Goal: Task Accomplishment & Management: Manage account settings

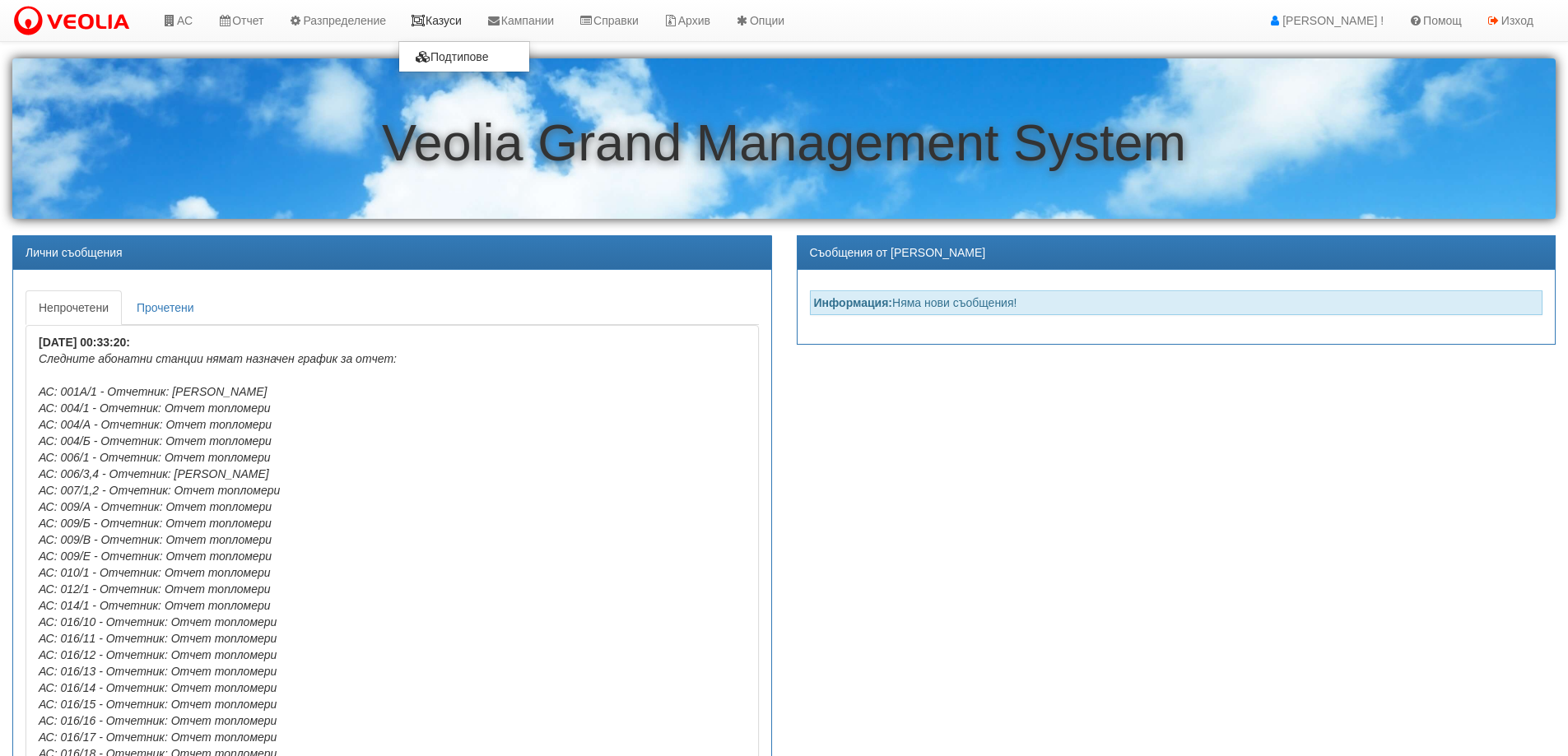
click at [473, 23] on link "Казуси" at bounding box center [437, 20] width 76 height 41
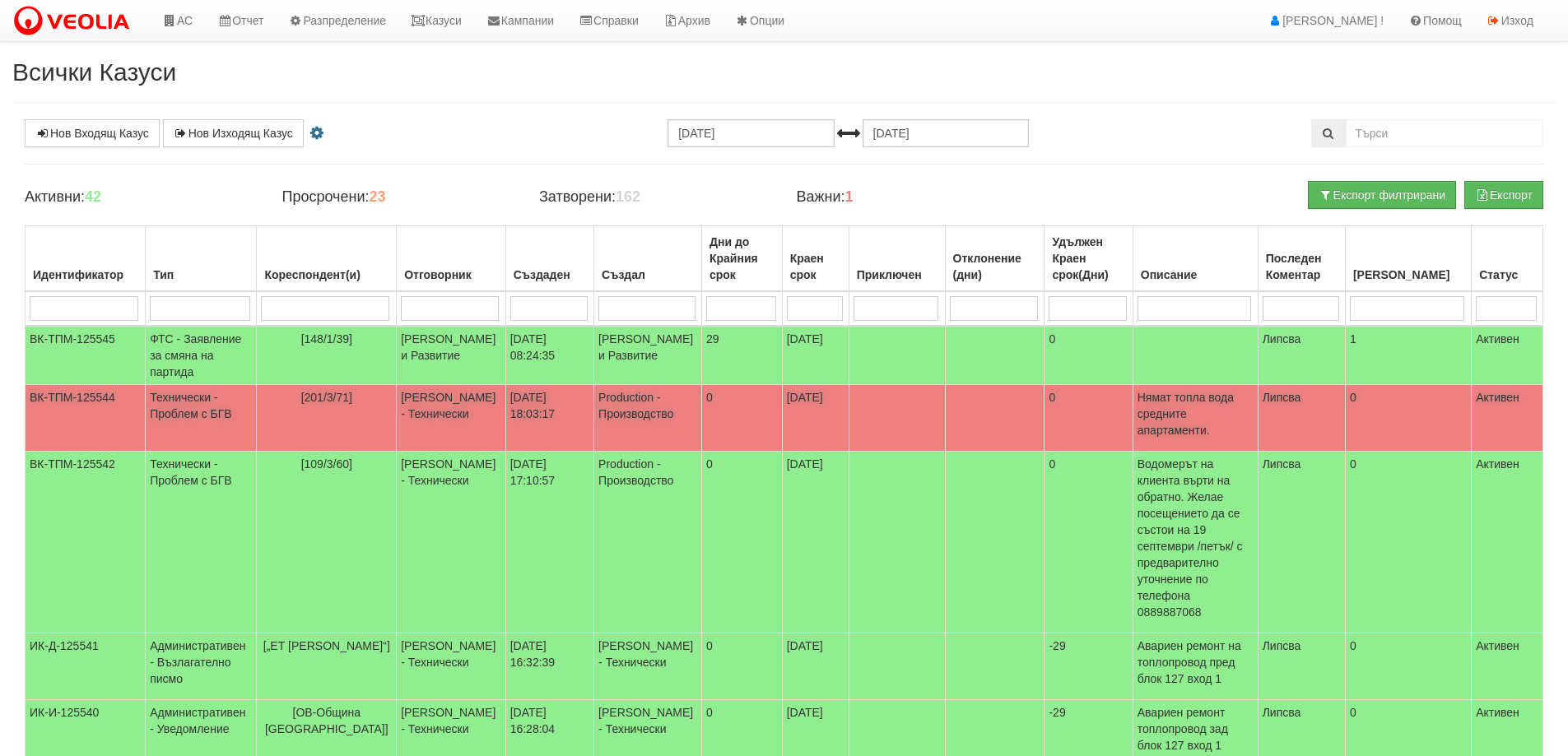
click at [331, 404] on span "[201/3/71]" at bounding box center [326, 397] width 51 height 13
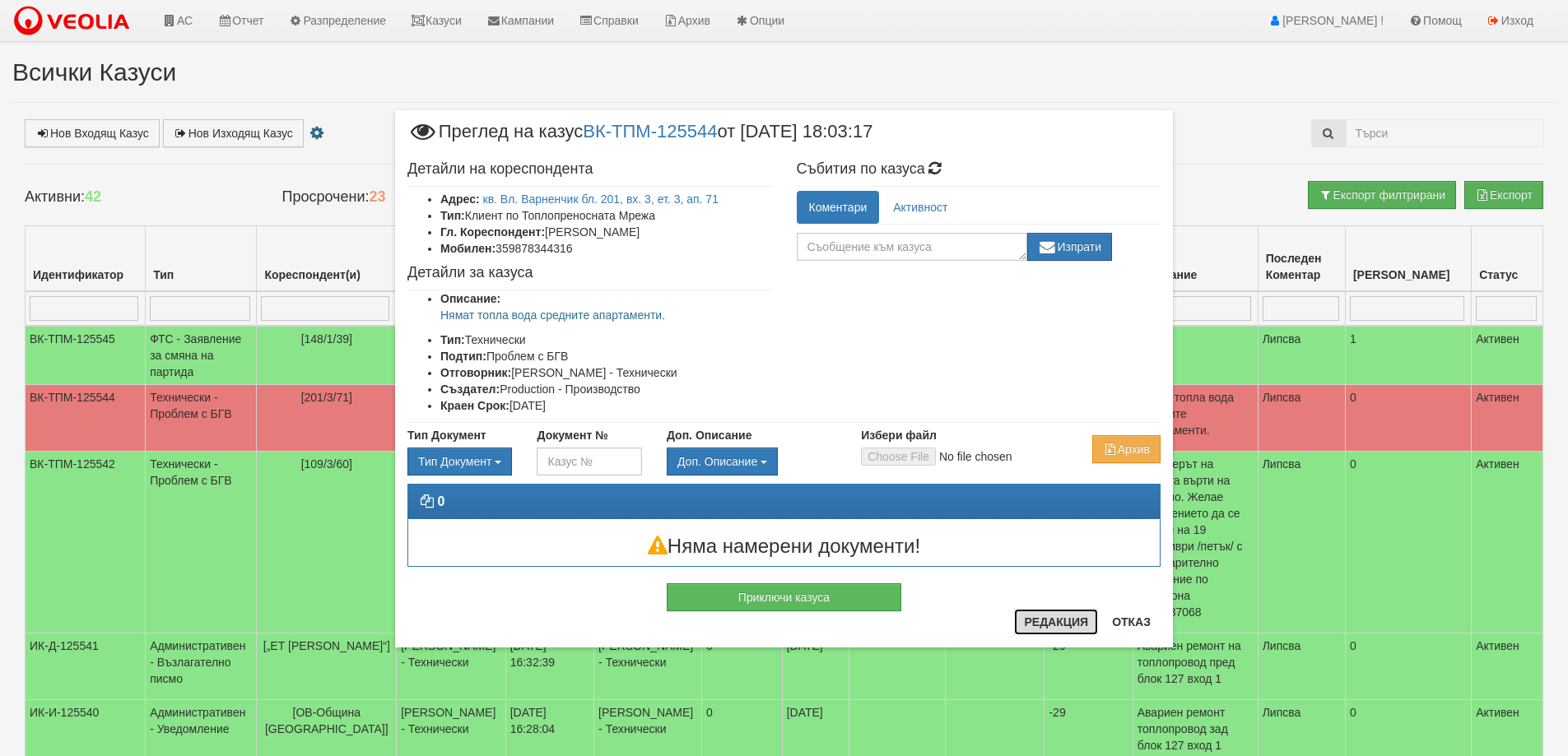
click at [1041, 621] on button "Редакция" at bounding box center [1056, 622] width 84 height 27
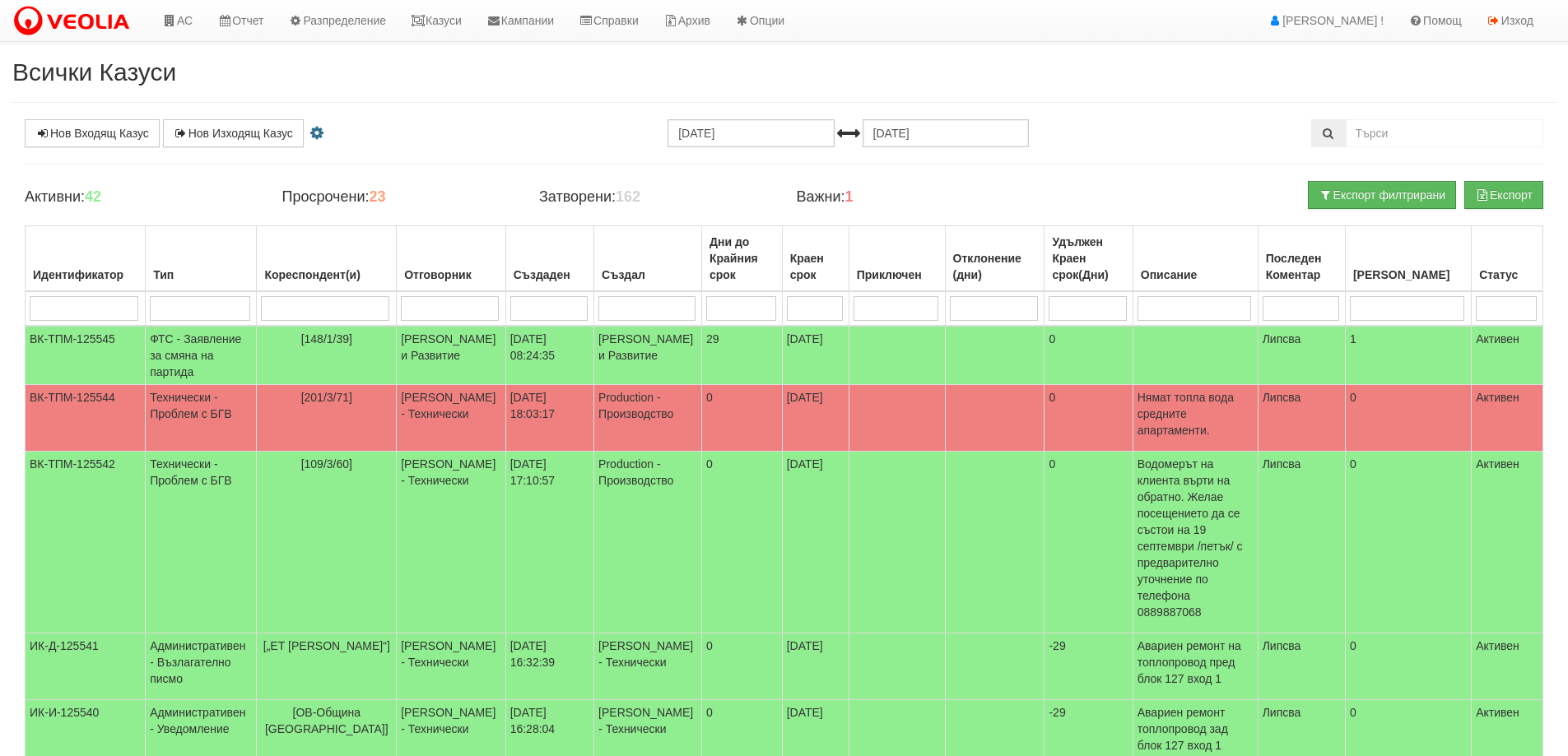
click at [338, 306] on input "search" at bounding box center [324, 308] width 128 height 25
type input "109"
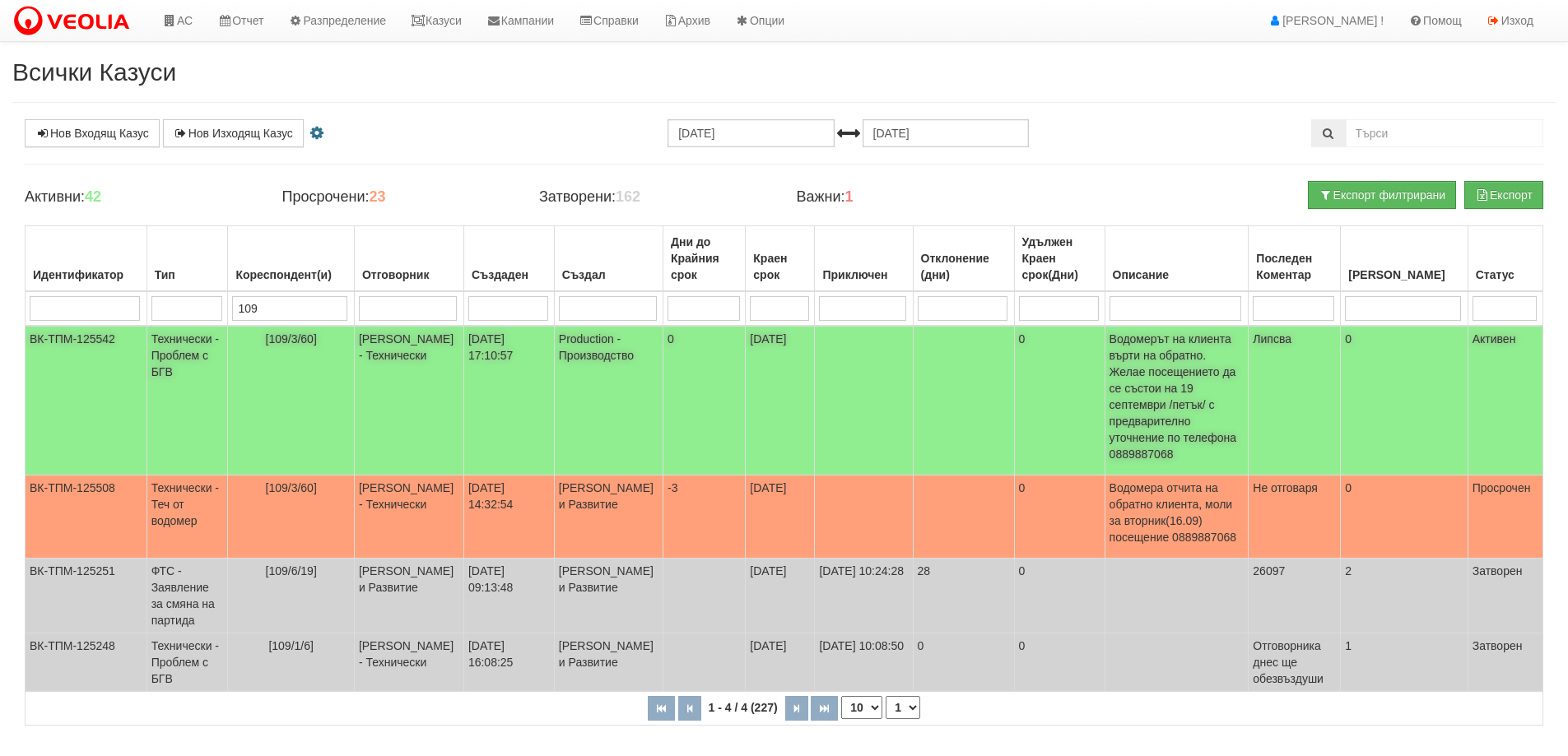
click at [302, 341] on span "[109/3/60]" at bounding box center [291, 339] width 51 height 13
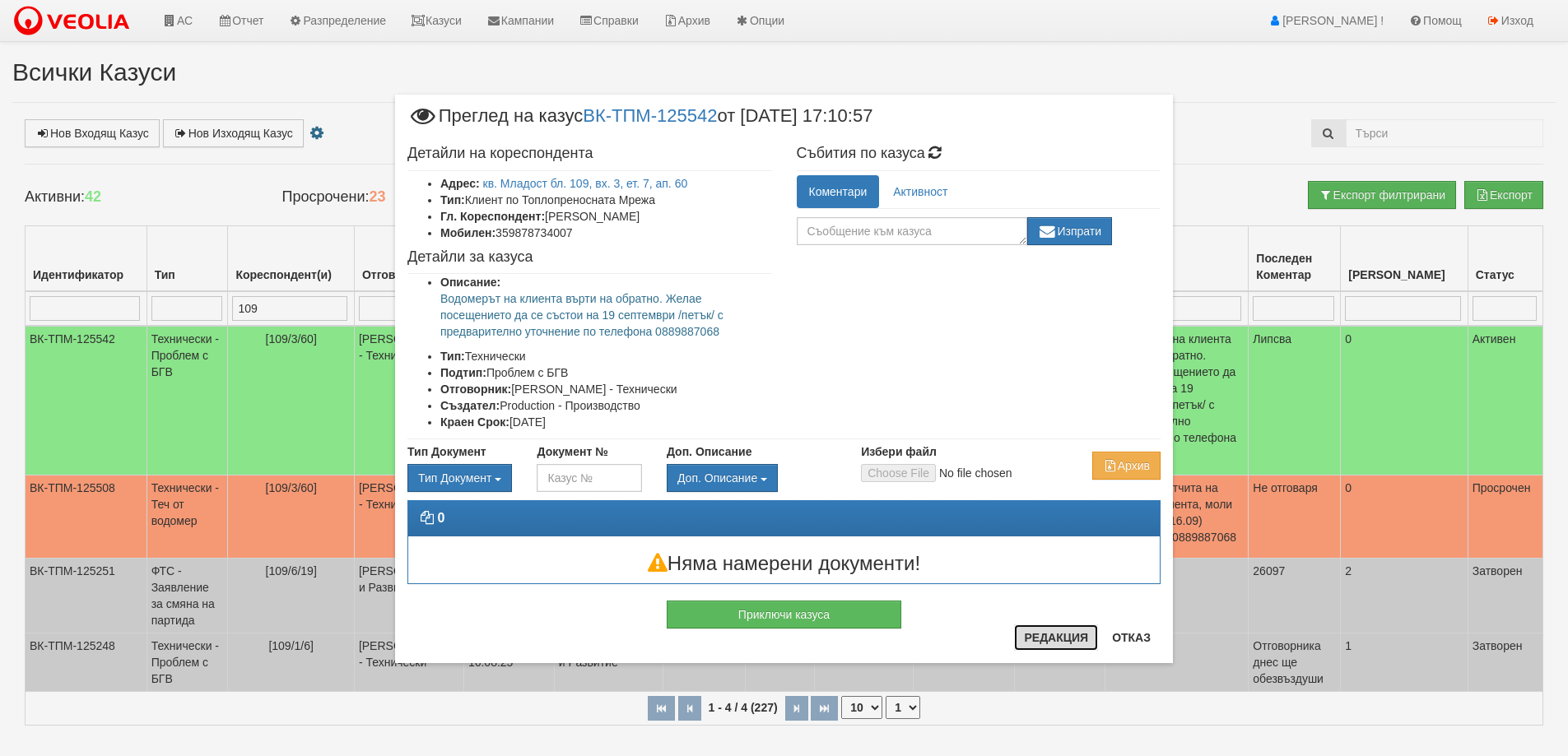
click at [1039, 640] on button "Редакция" at bounding box center [1056, 637] width 84 height 27
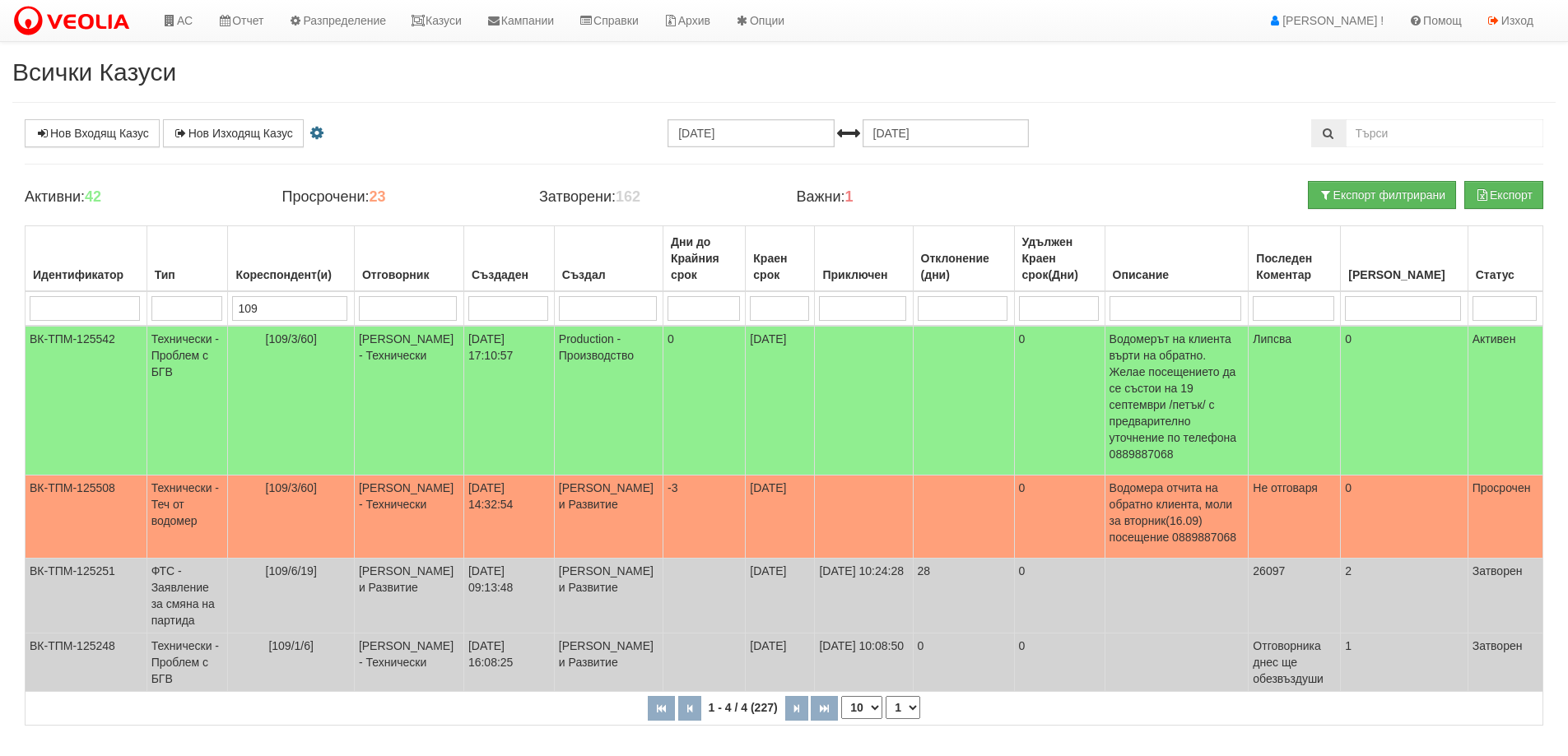
click at [310, 311] on input "109" at bounding box center [289, 308] width 115 height 25
type input "1"
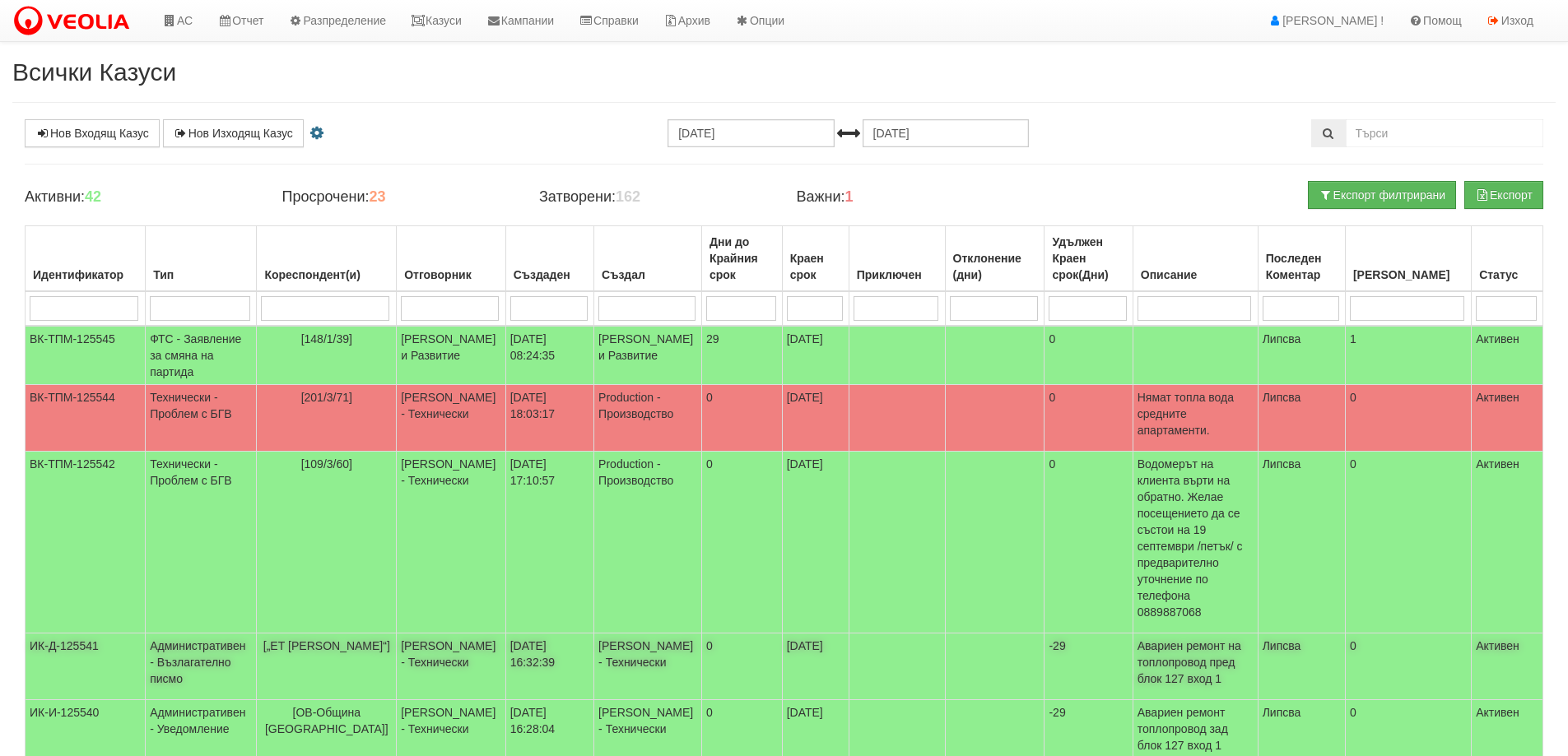
click at [338, 634] on td "[„ЕТ Станка Василева“]" at bounding box center [327, 667] width 140 height 66
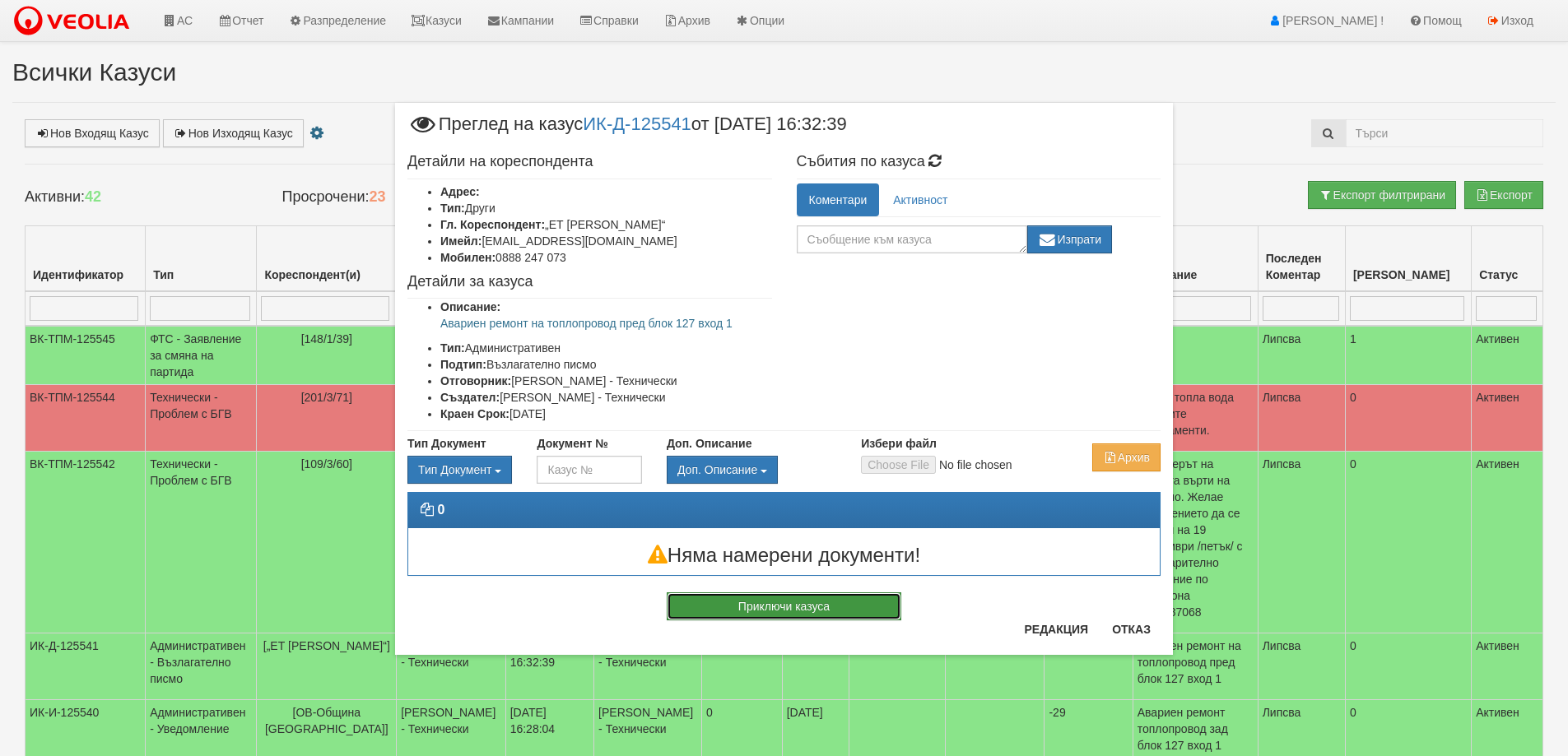
click at [795, 605] on button "Приключи казуса" at bounding box center [784, 606] width 235 height 28
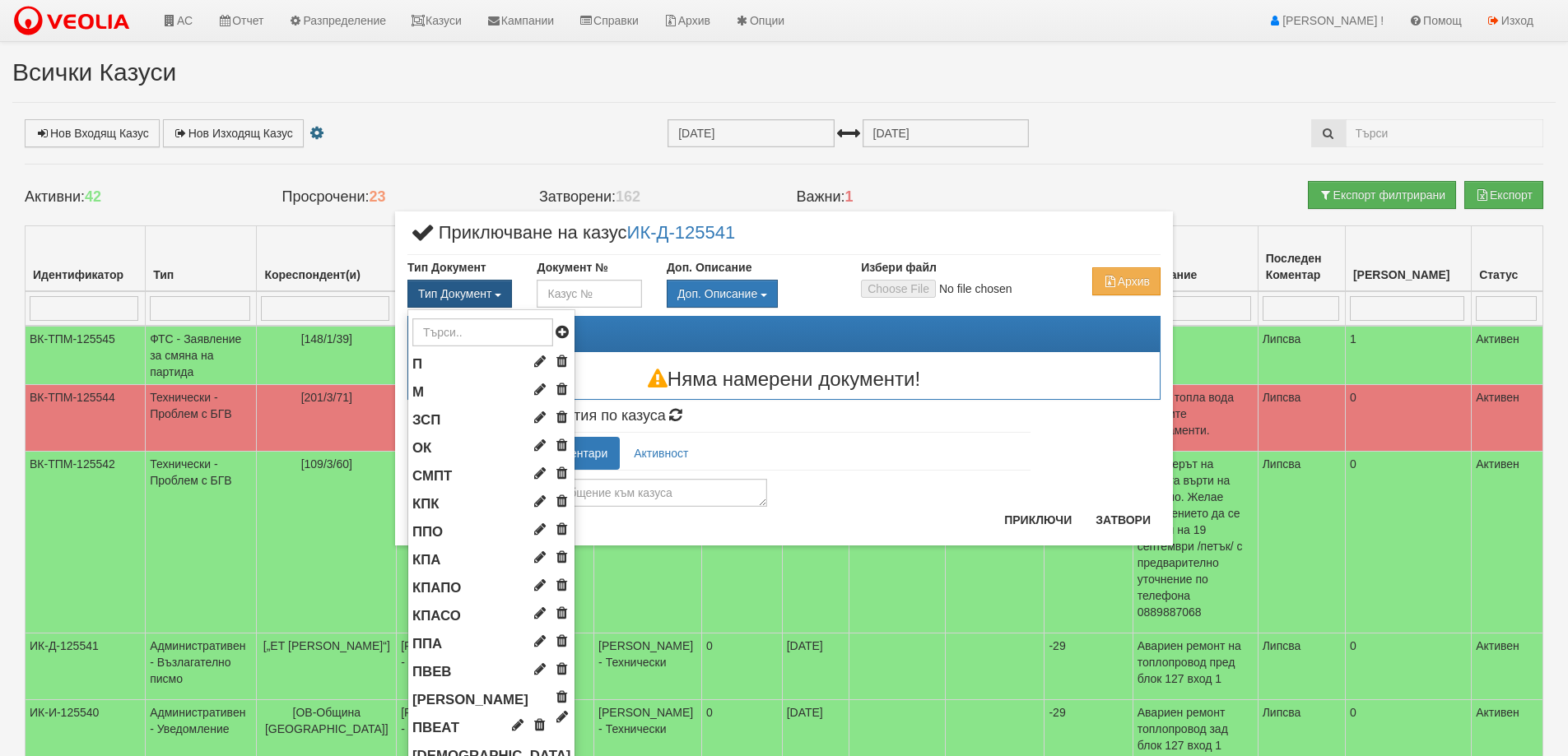
click at [464, 286] on button "Тип Документ" at bounding box center [459, 294] width 104 height 28
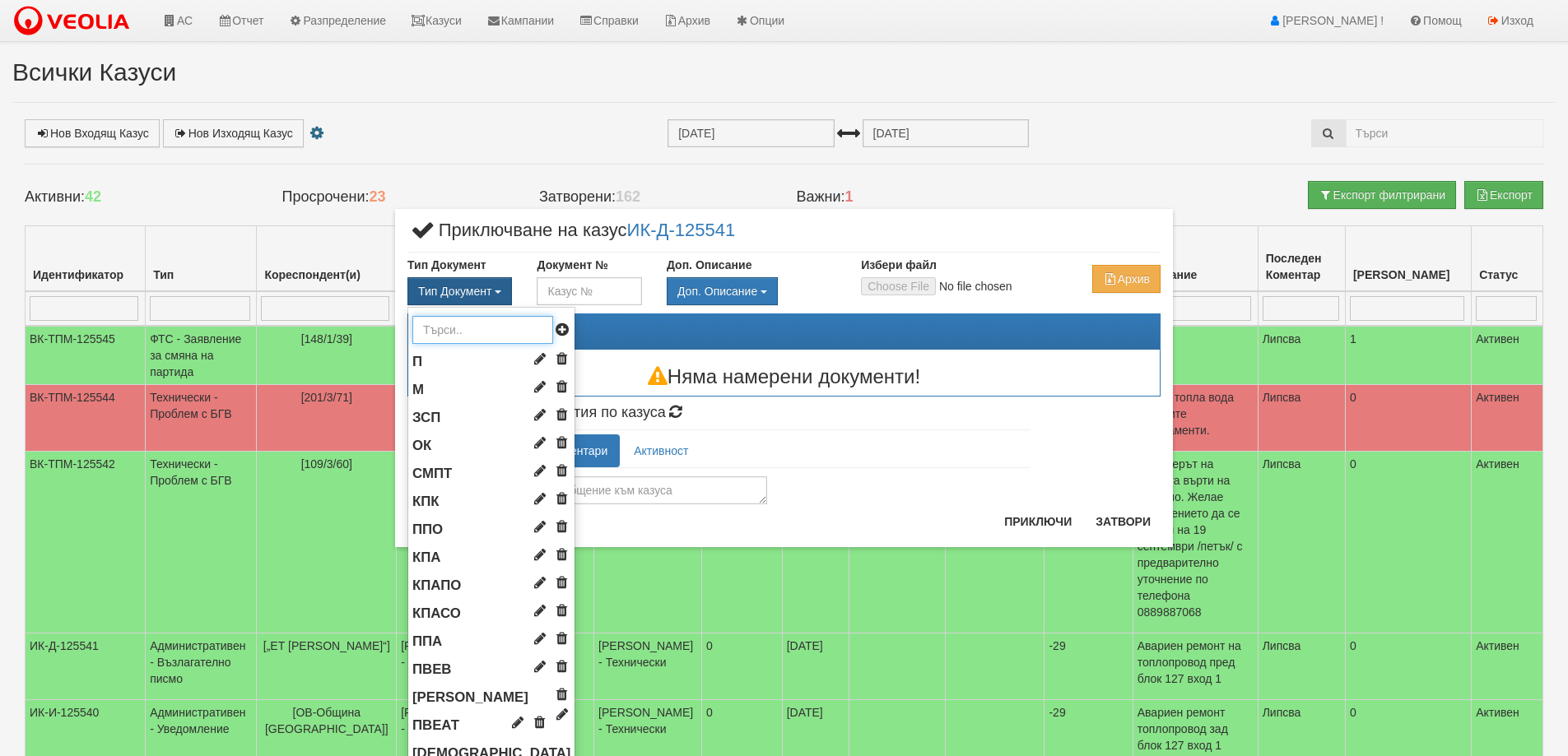
click at [455, 333] on input "text" at bounding box center [483, 330] width 141 height 28
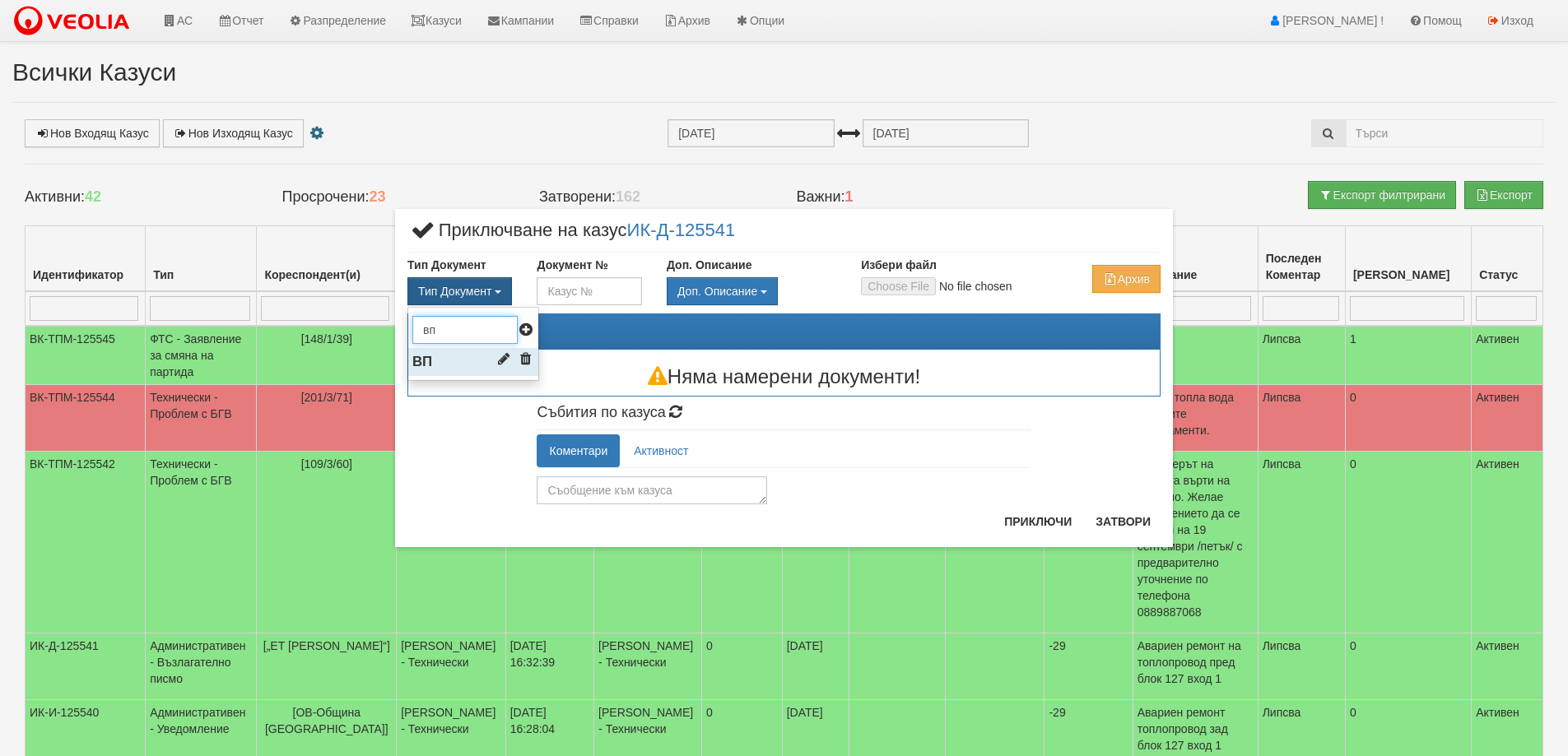
type input "вп"
click at [443, 360] on li "ВП" at bounding box center [473, 362] width 130 height 28
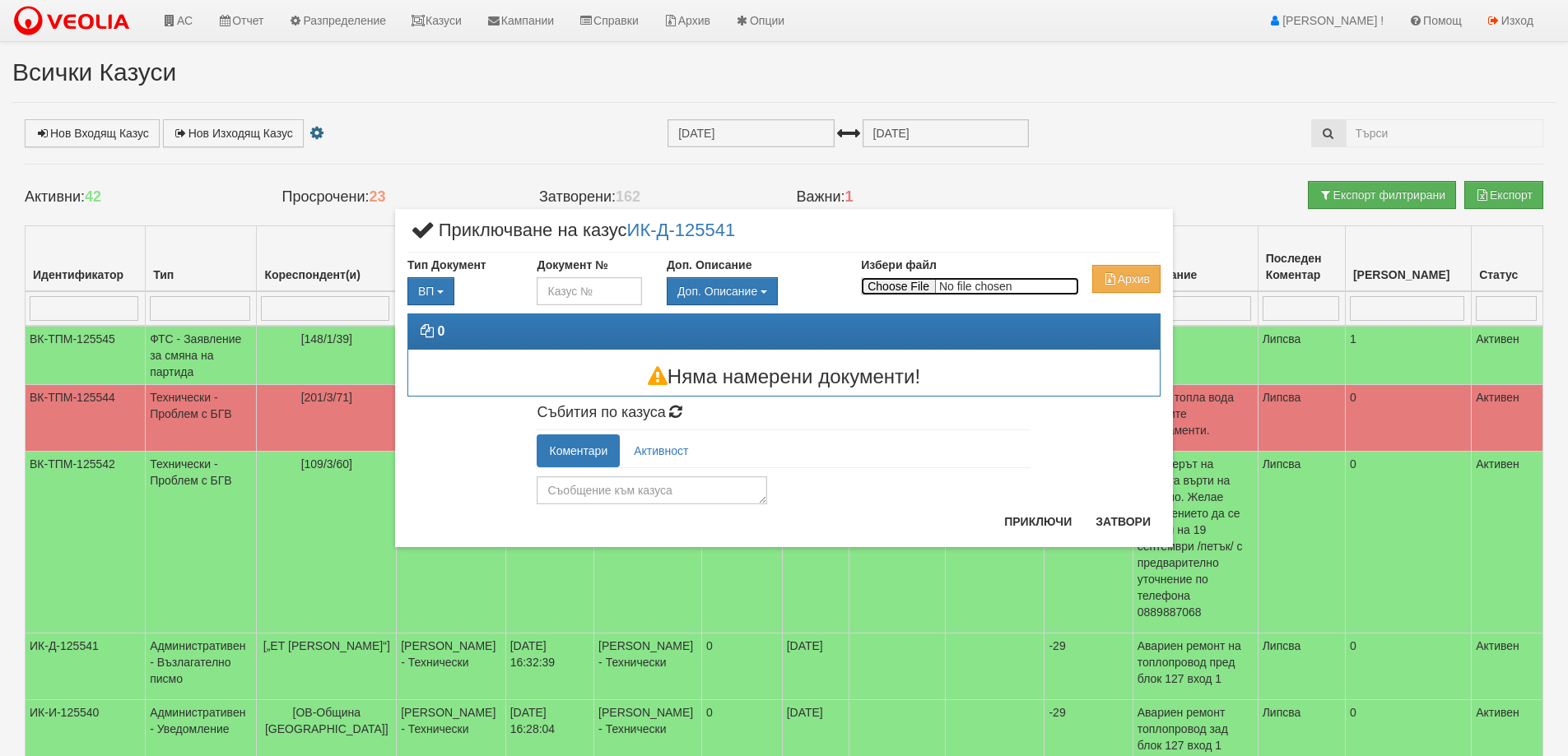
click at [918, 289] on input "Избери файл" at bounding box center [970, 286] width 218 height 18
type input "C:\fakepath\Възл_писмо_Станка_Василева_127.pdf"
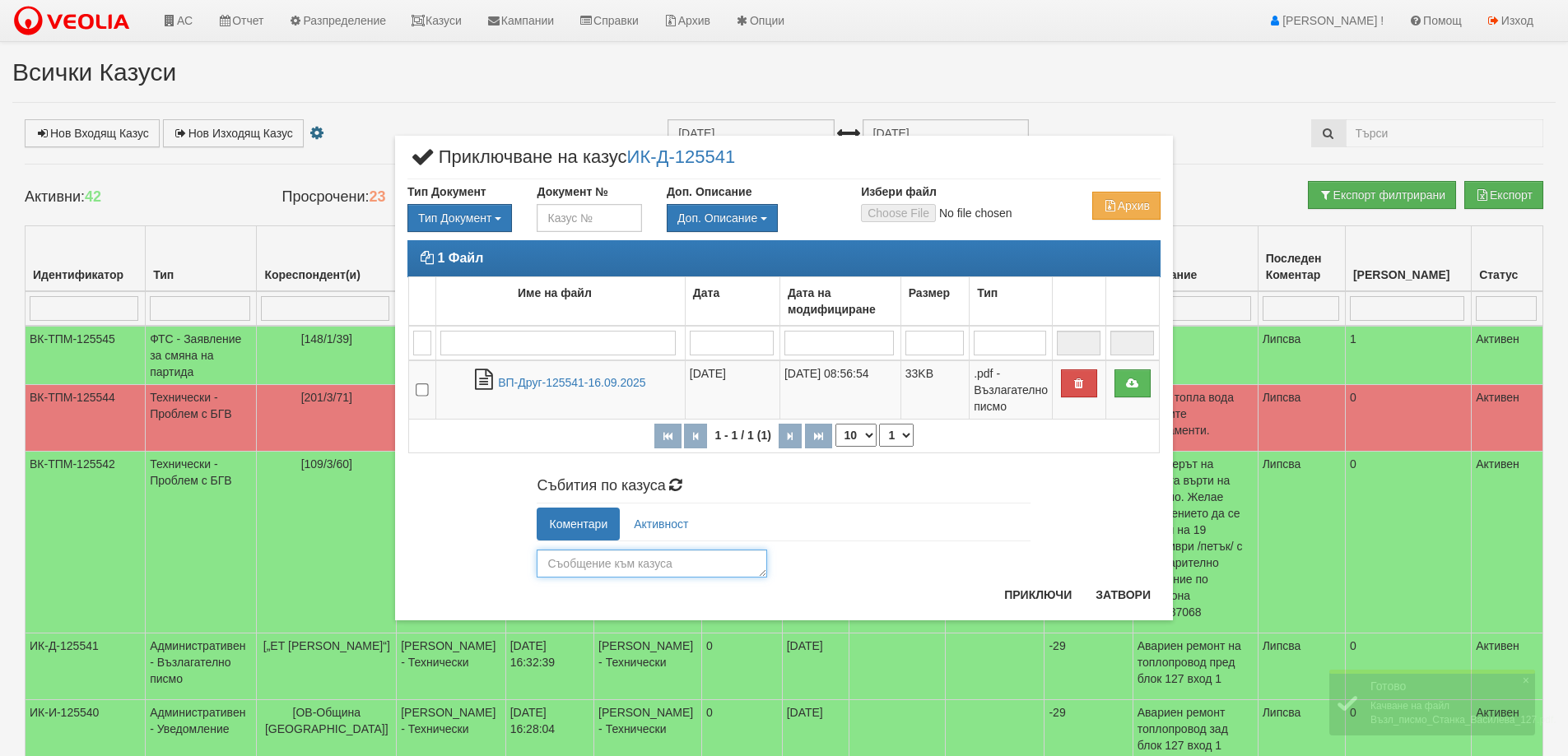
click at [638, 564] on textarea at bounding box center [652, 564] width 230 height 28
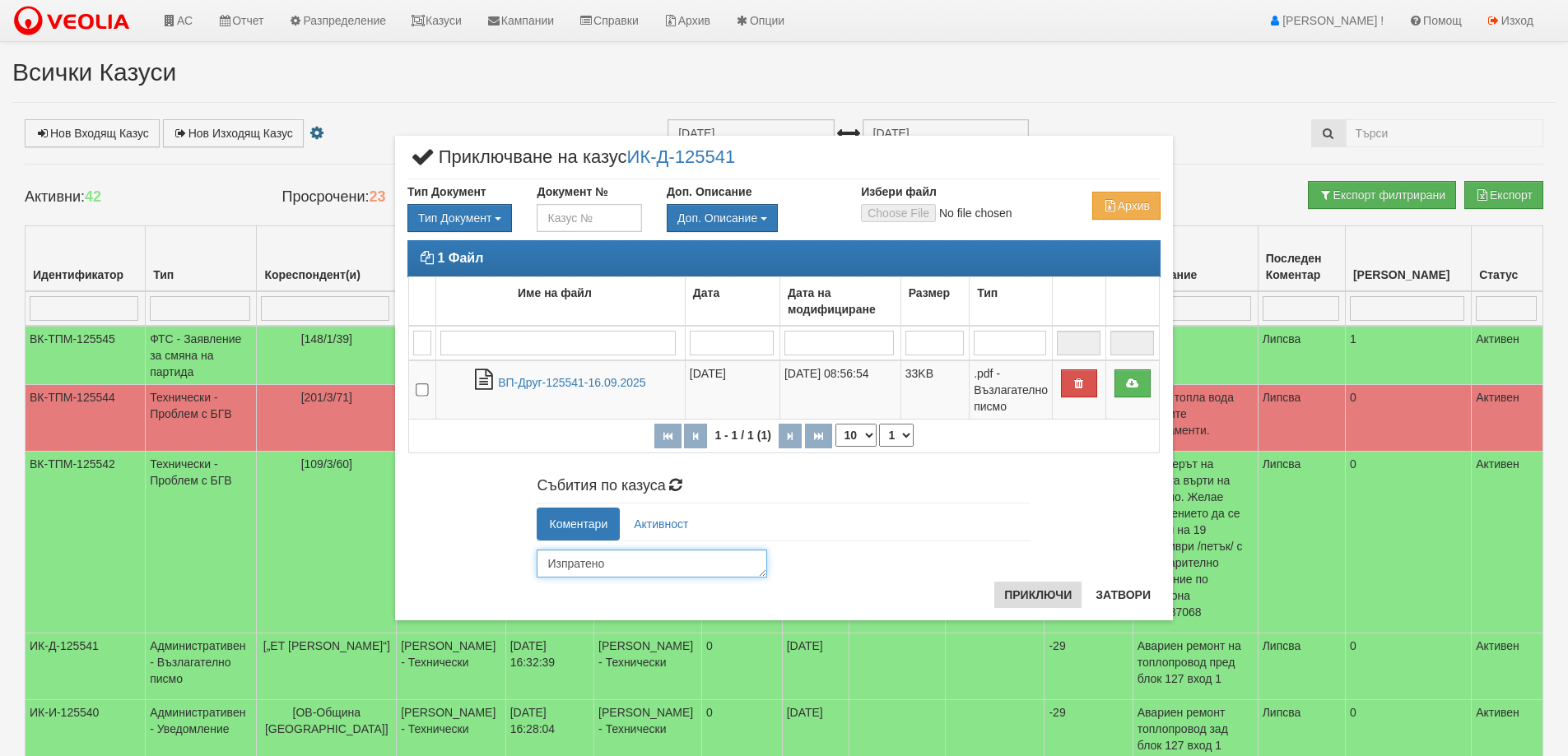
type textarea "Изпратено"
click at [1034, 593] on button "Приключи" at bounding box center [1038, 595] width 88 height 27
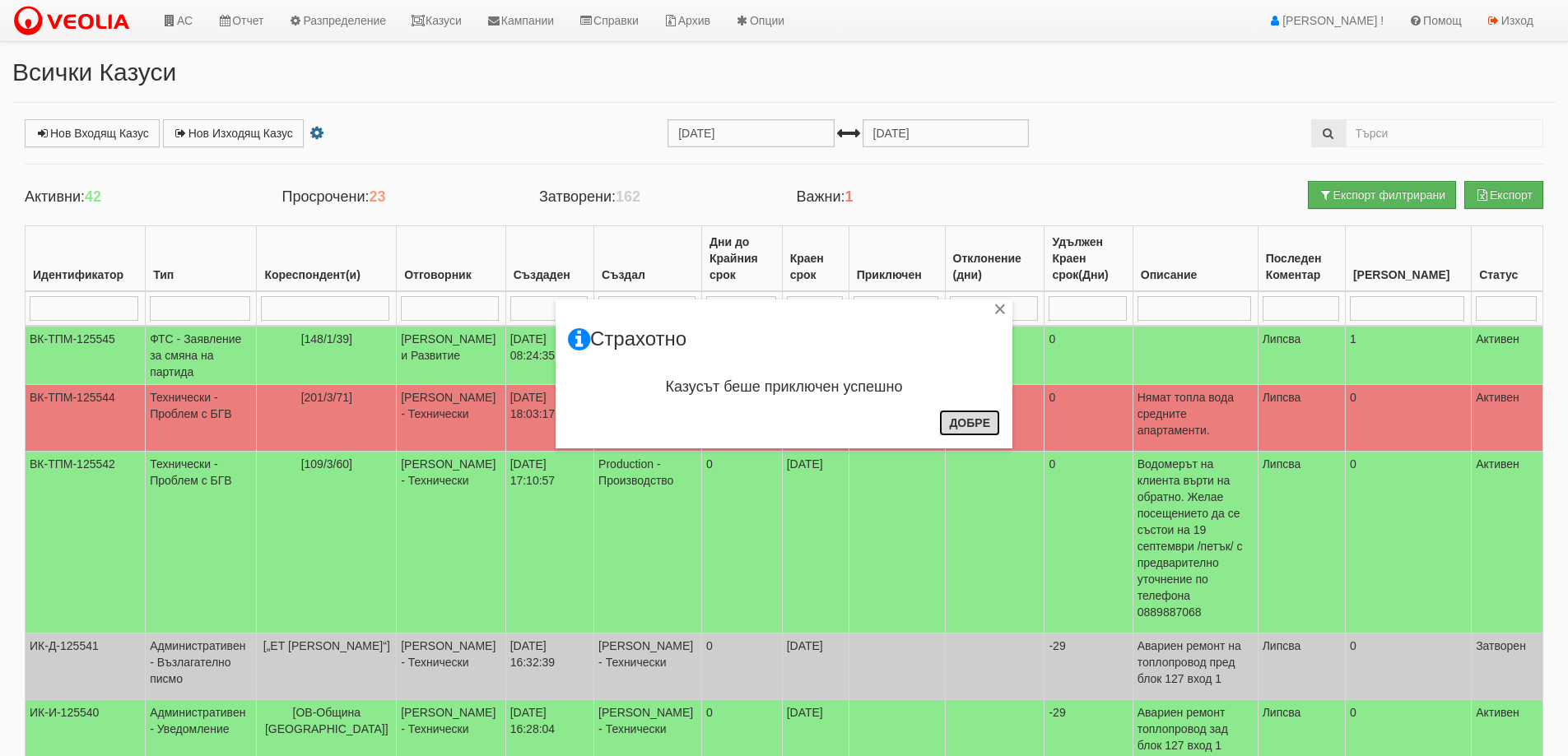
click at [982, 425] on button "Добре" at bounding box center [970, 423] width 61 height 27
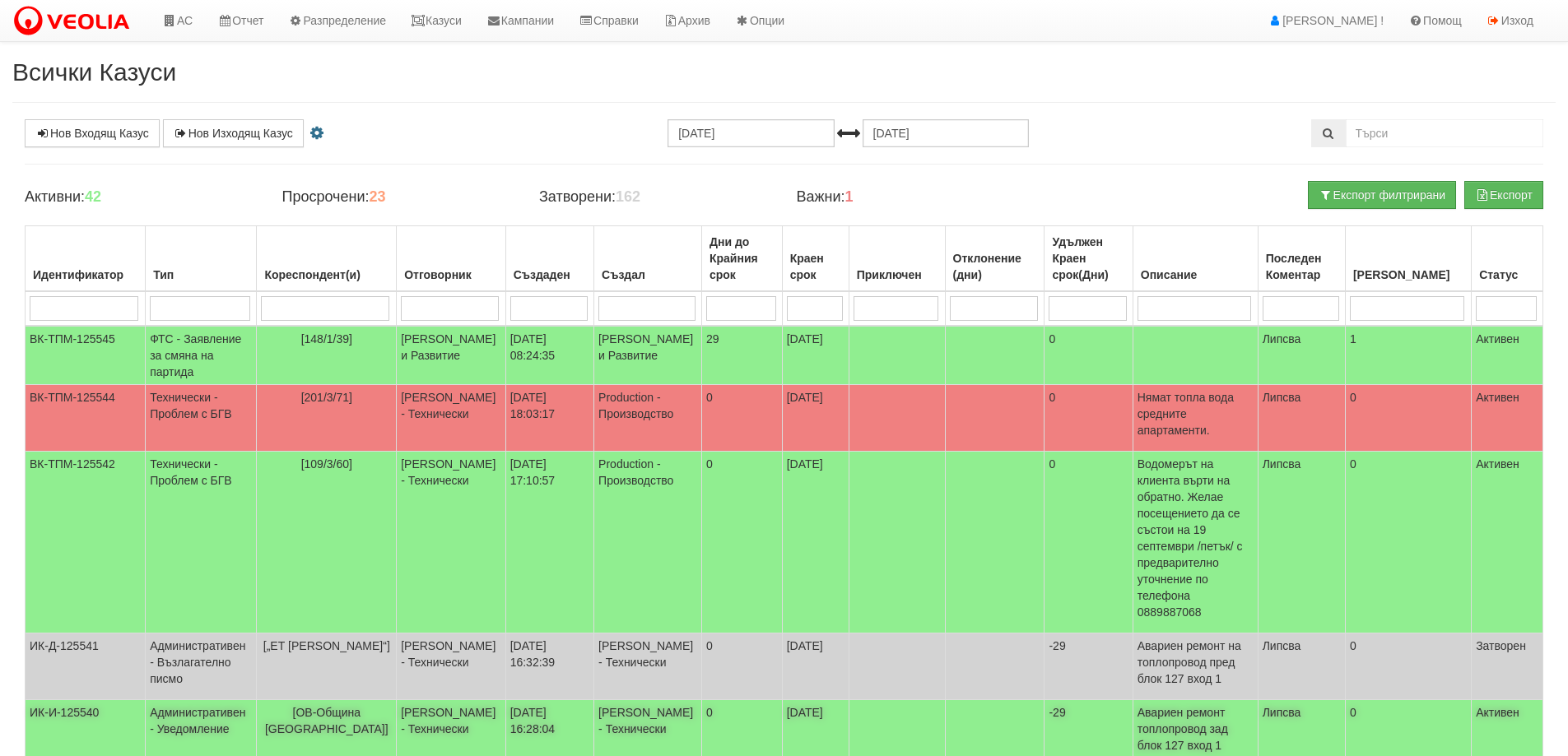
click at [318, 706] on span "[ОВ-Община Варна]" at bounding box center [327, 721] width 123 height 29
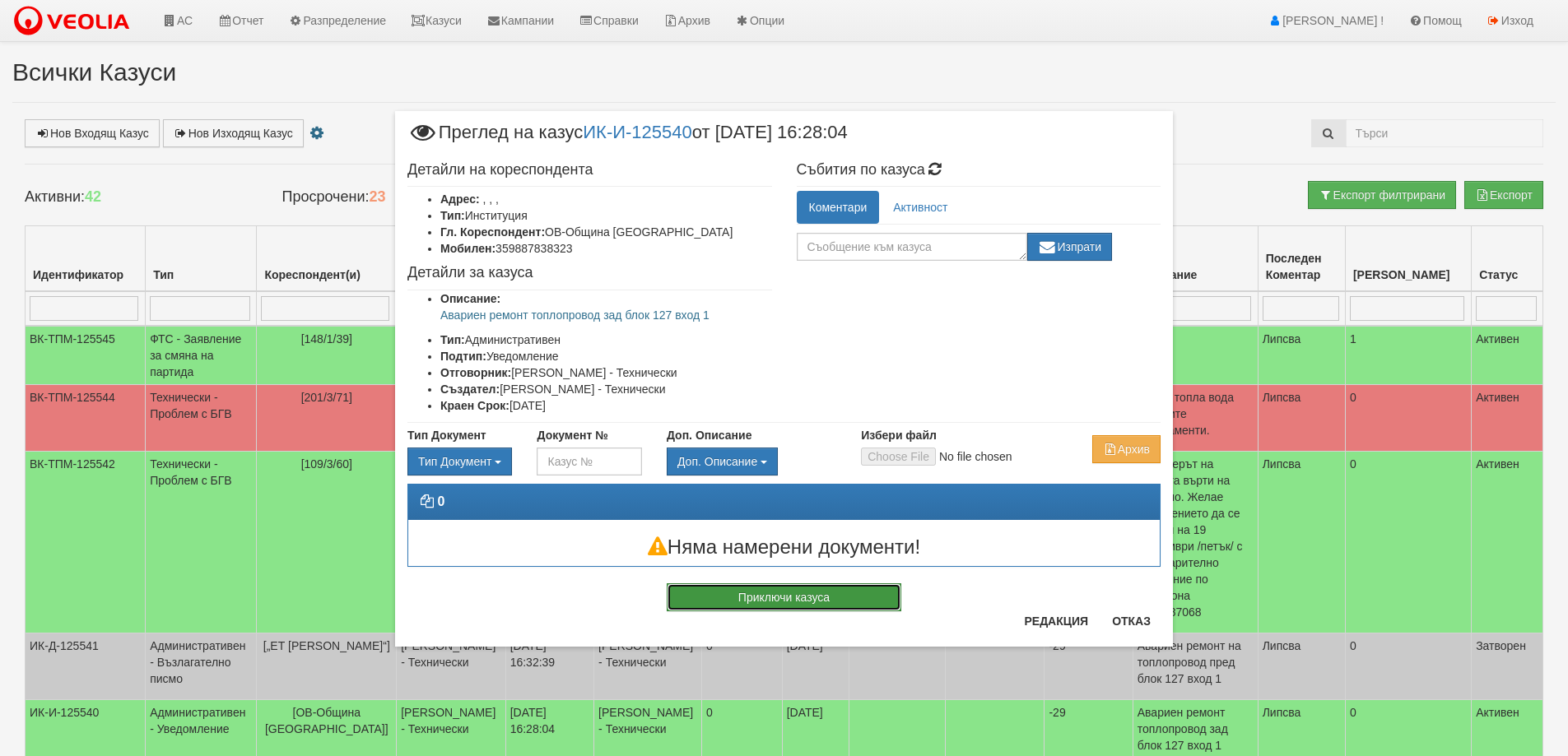
click at [809, 587] on button "Приключи казуса" at bounding box center [784, 598] width 235 height 28
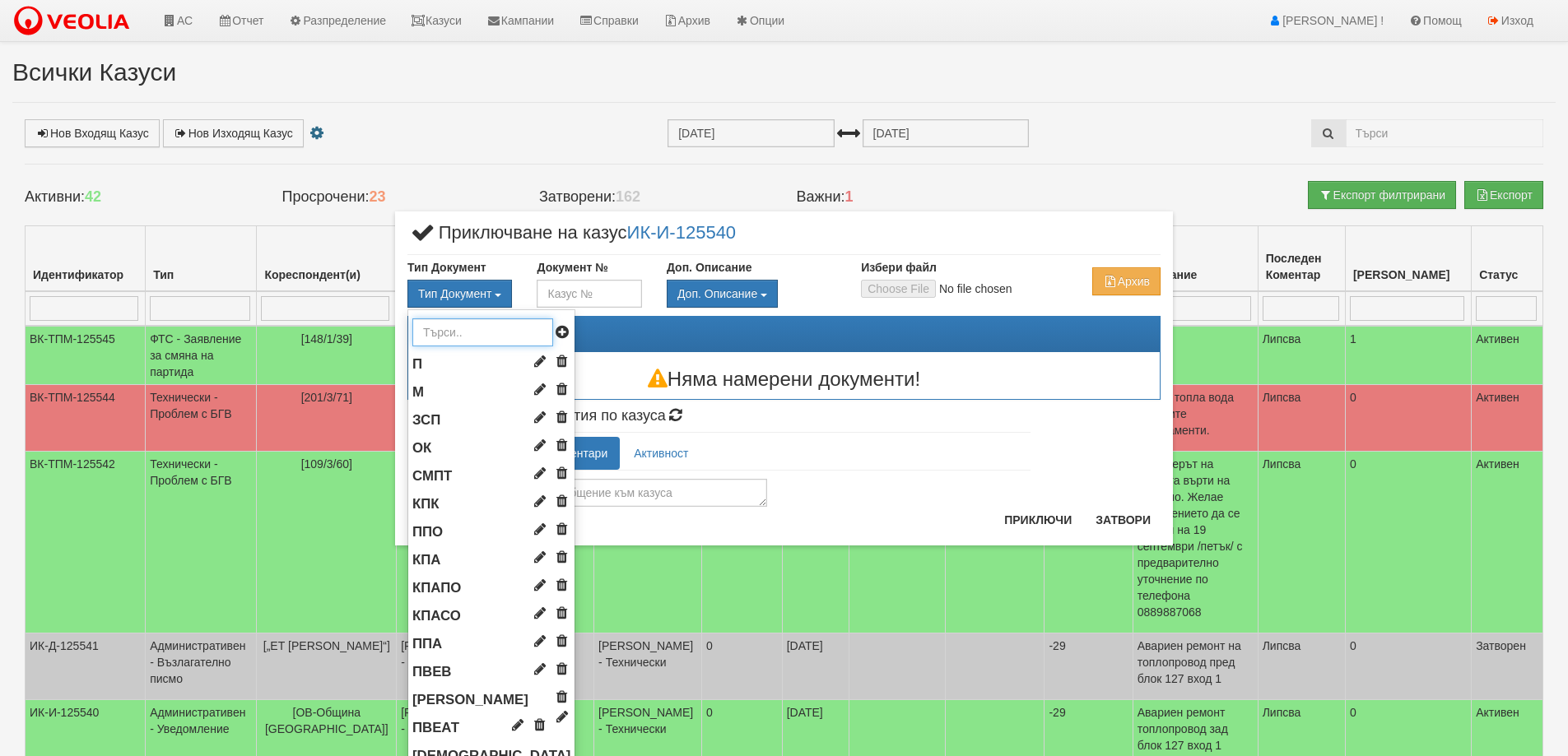
click at [456, 321] on input "text" at bounding box center [483, 332] width 141 height 28
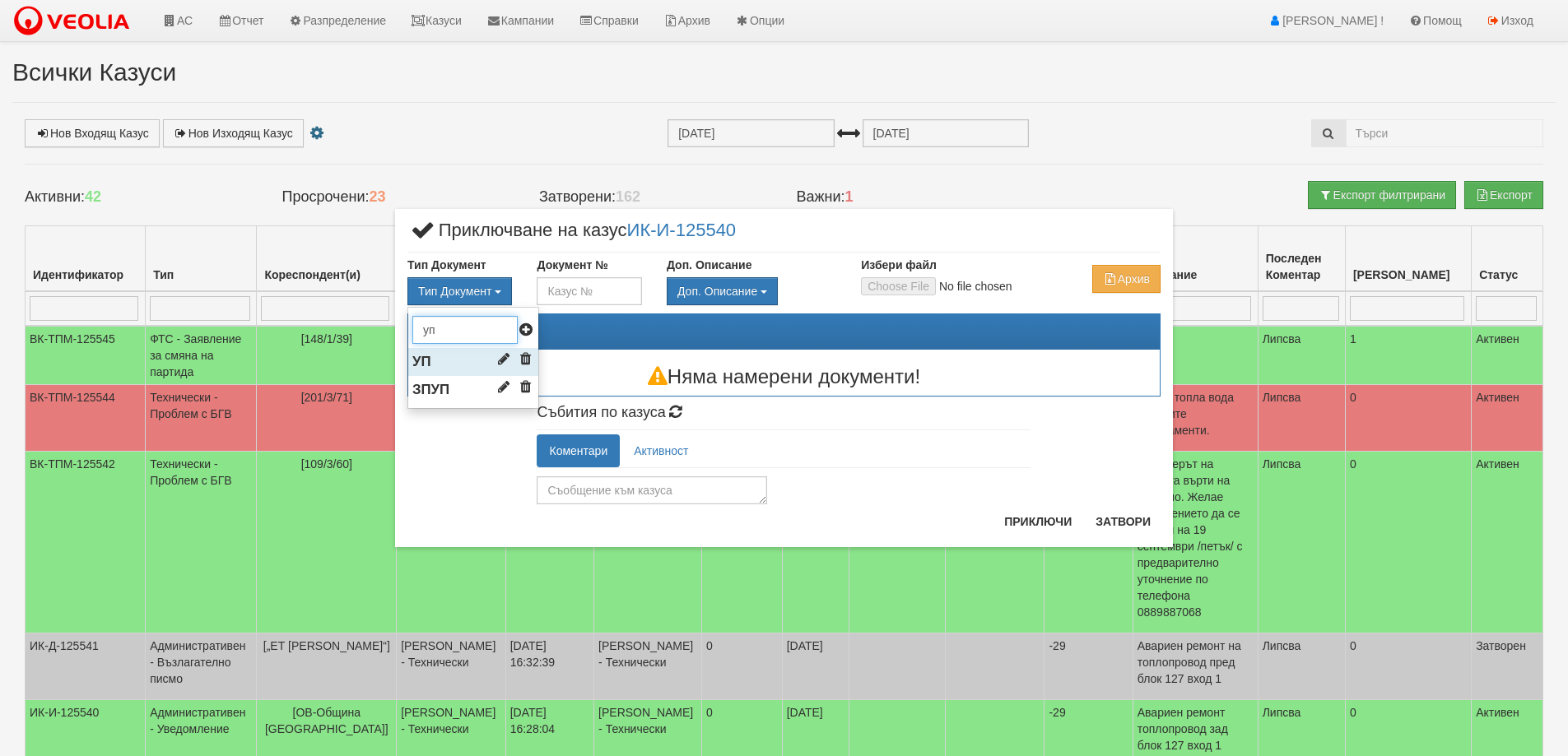
type input "уп"
click at [416, 366] on span "УП" at bounding box center [422, 361] width 19 height 16
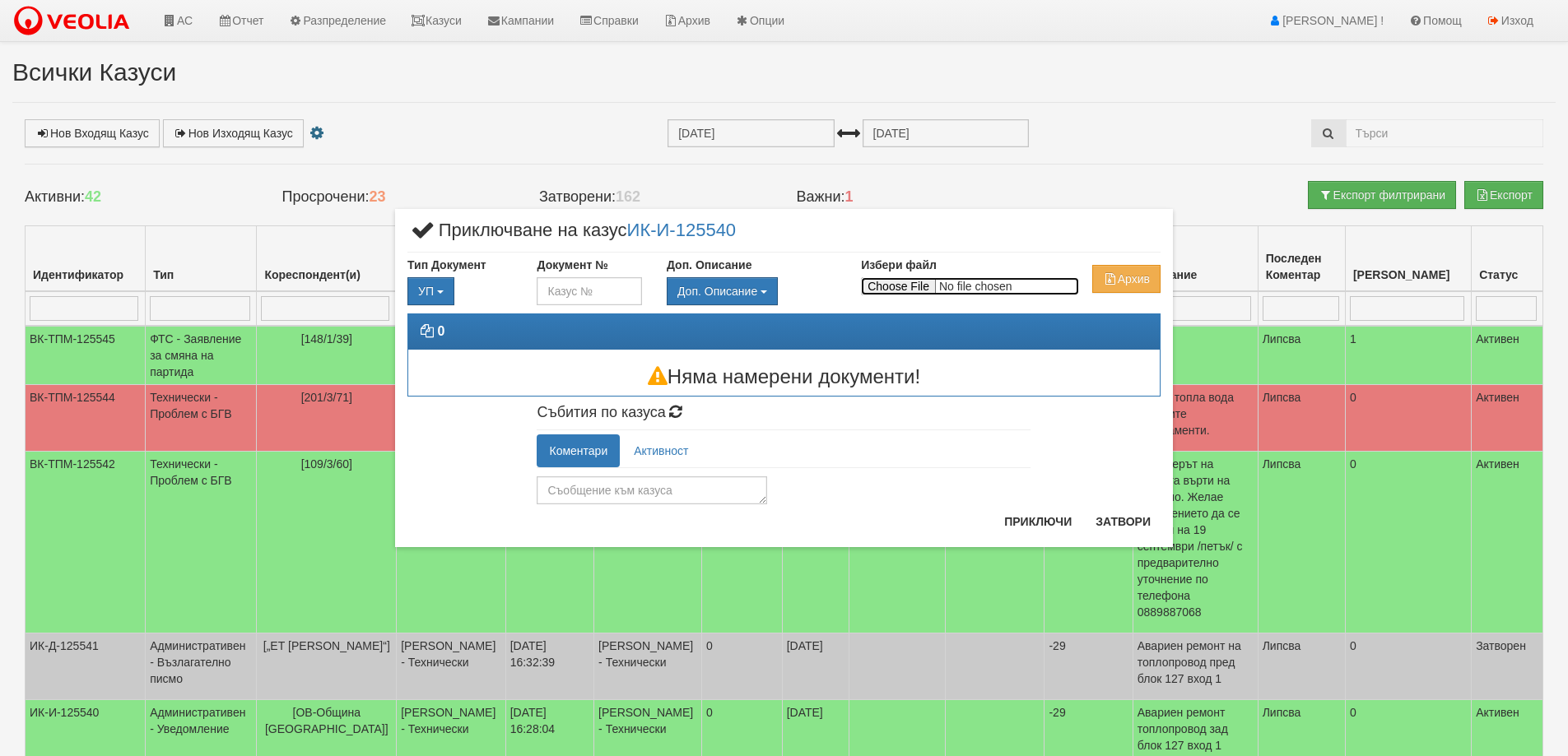
click at [885, 283] on input "Избери файл" at bounding box center [970, 286] width 218 height 18
type input "C:\fakepath\Уведомление за Авариен ремонт 127-1.pdf"
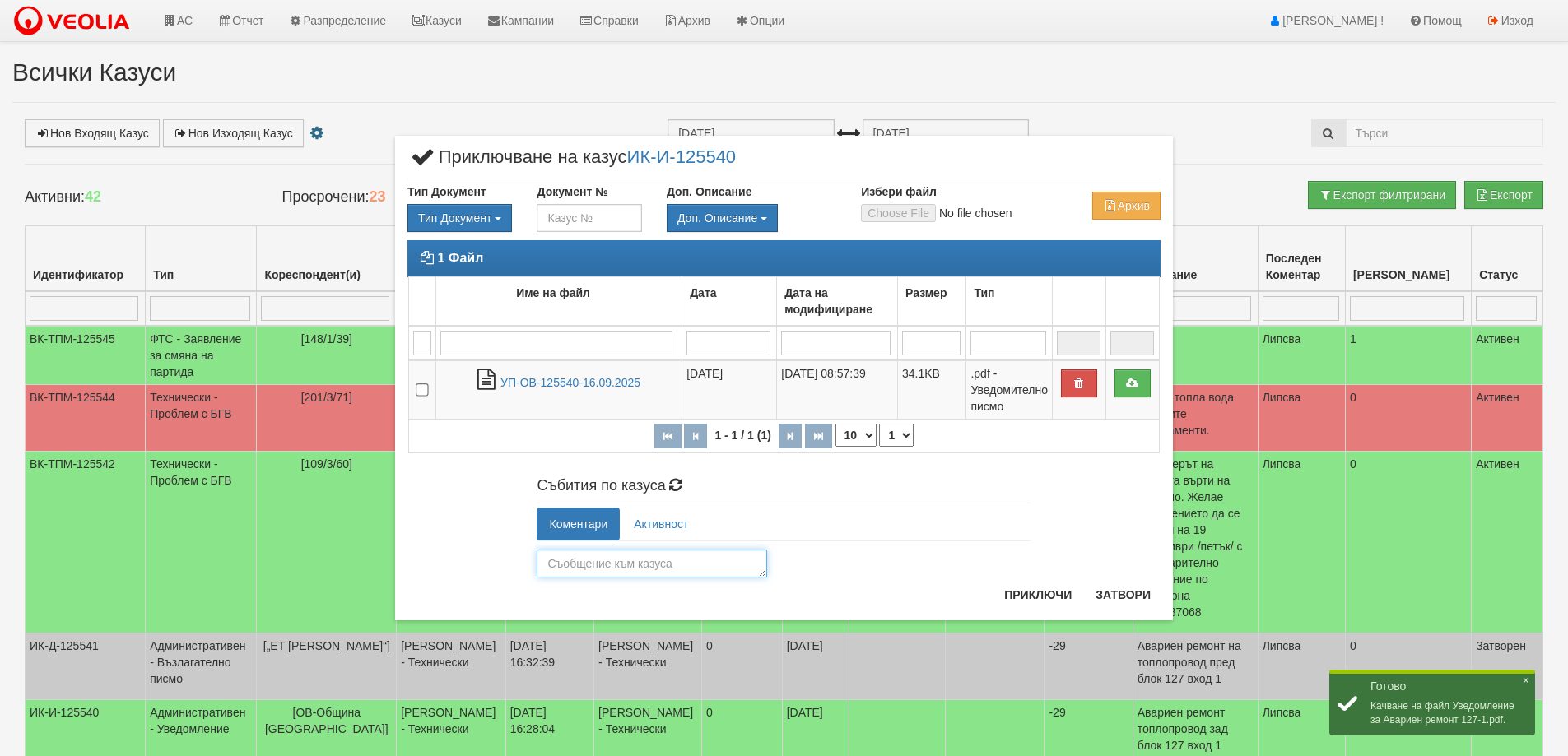
click at [636, 564] on textarea at bounding box center [652, 564] width 230 height 28
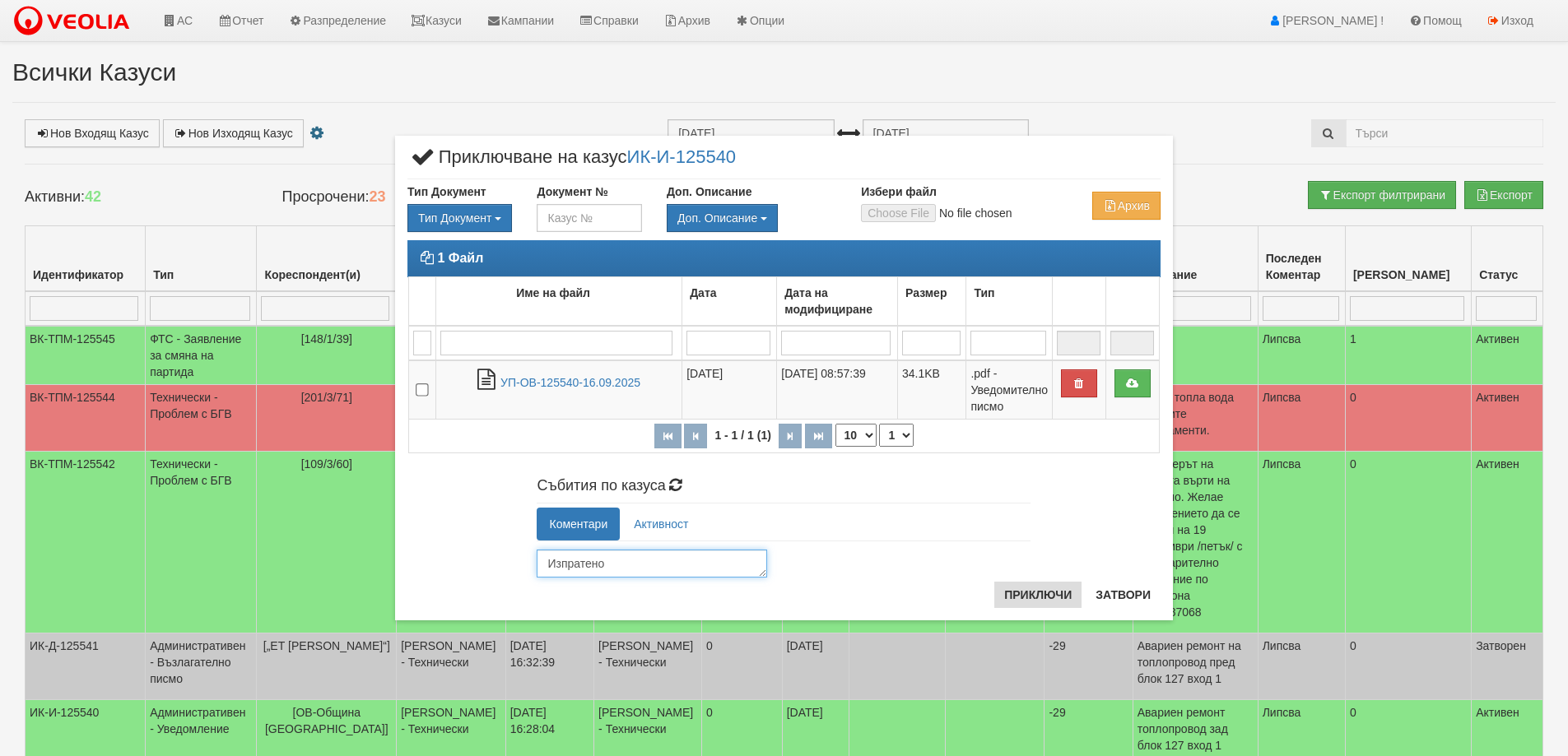
type textarea "Изпратено"
click at [1035, 598] on button "Приключи" at bounding box center [1038, 595] width 88 height 27
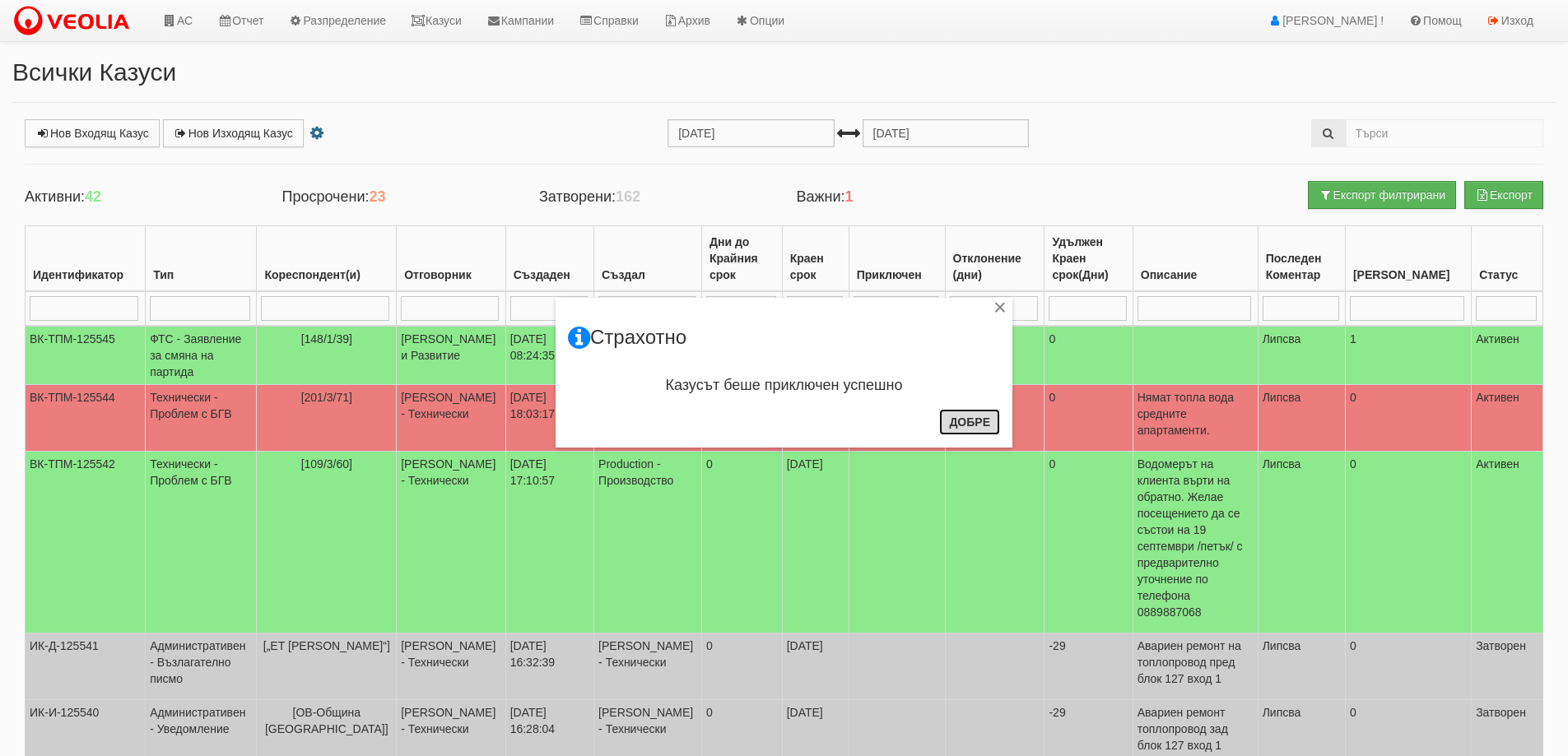
click at [965, 425] on button "Добре" at bounding box center [970, 422] width 61 height 27
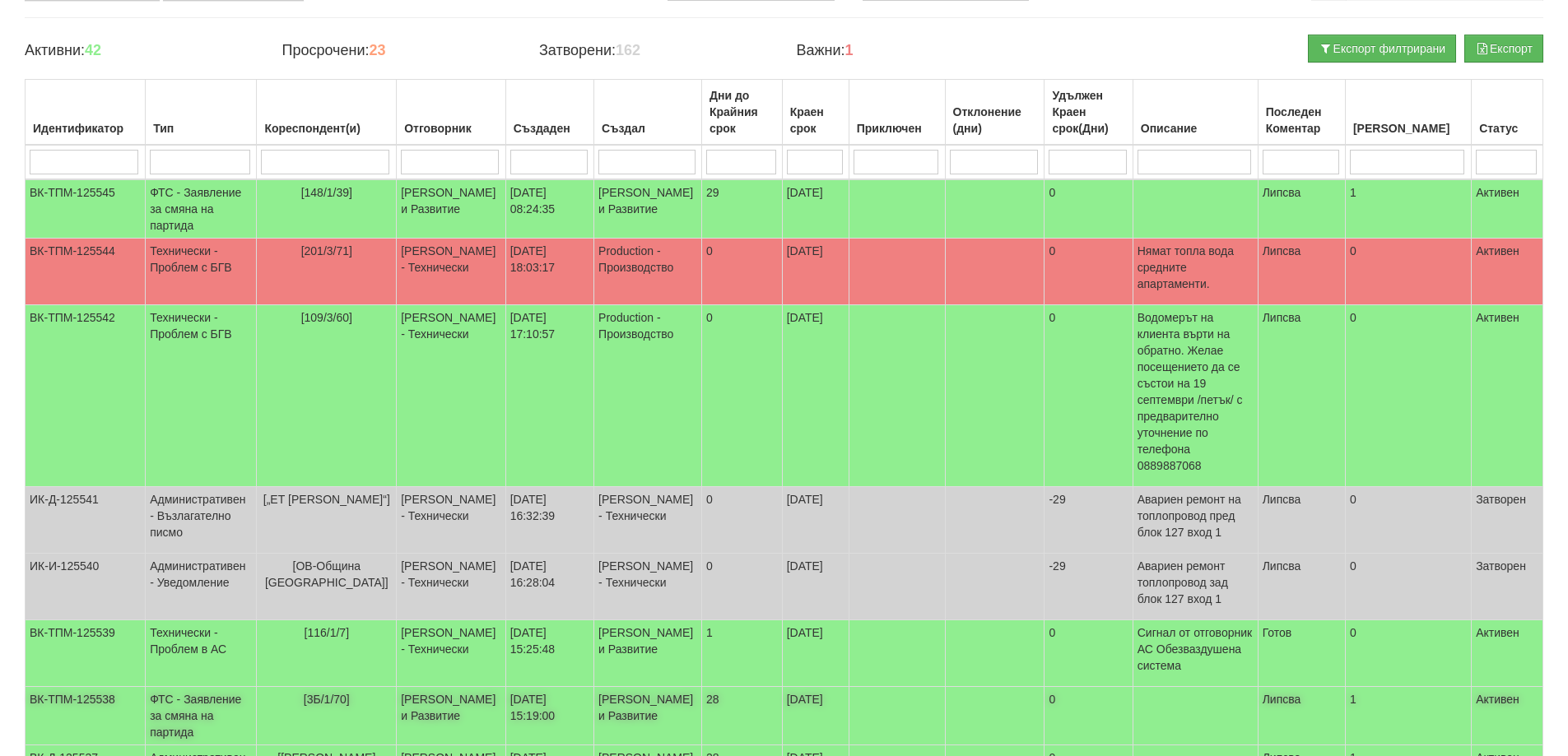
scroll to position [165, 0]
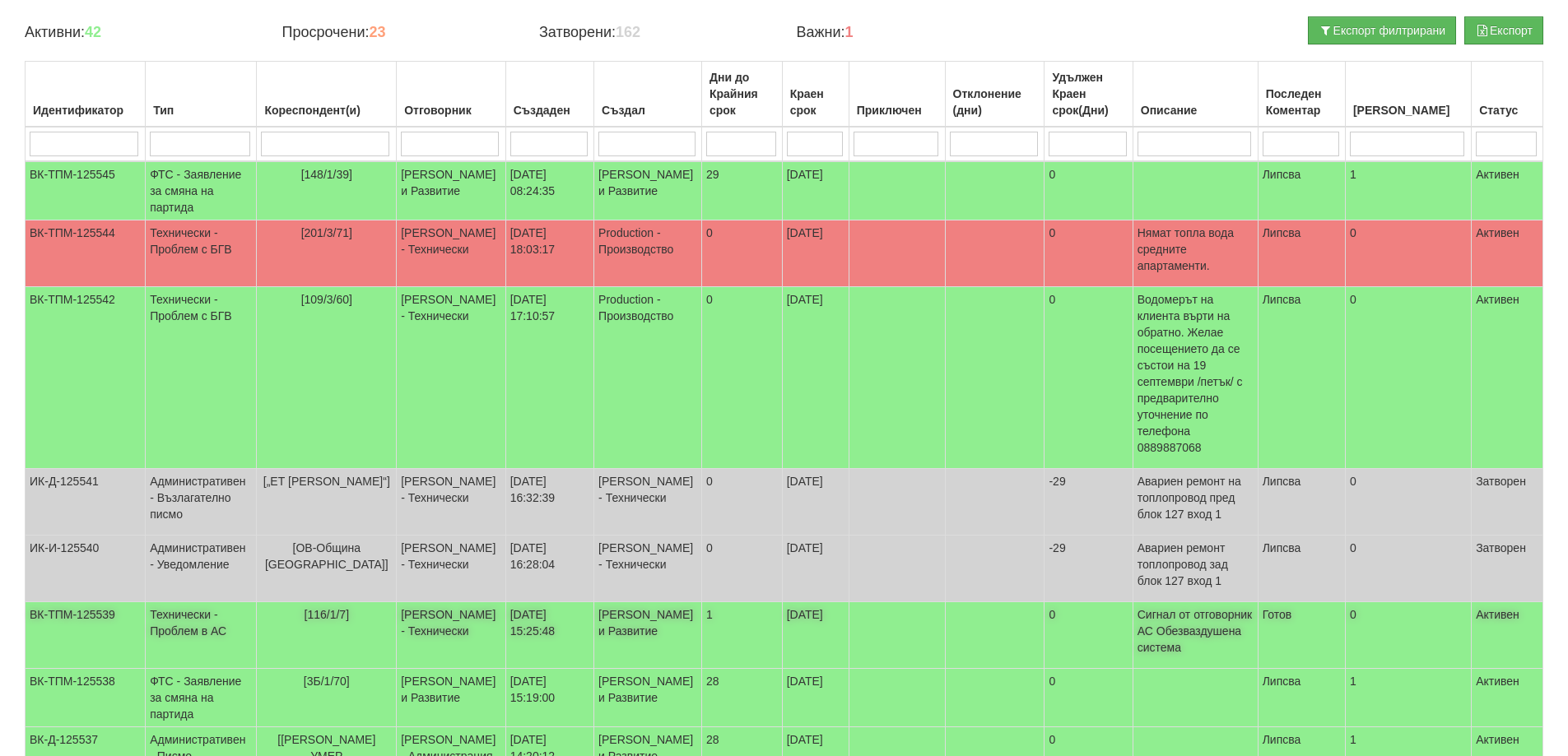
click at [1211, 607] on p "Сигнал от отговорник АС Обезваздушена система" at bounding box center [1196, 632] width 116 height 50
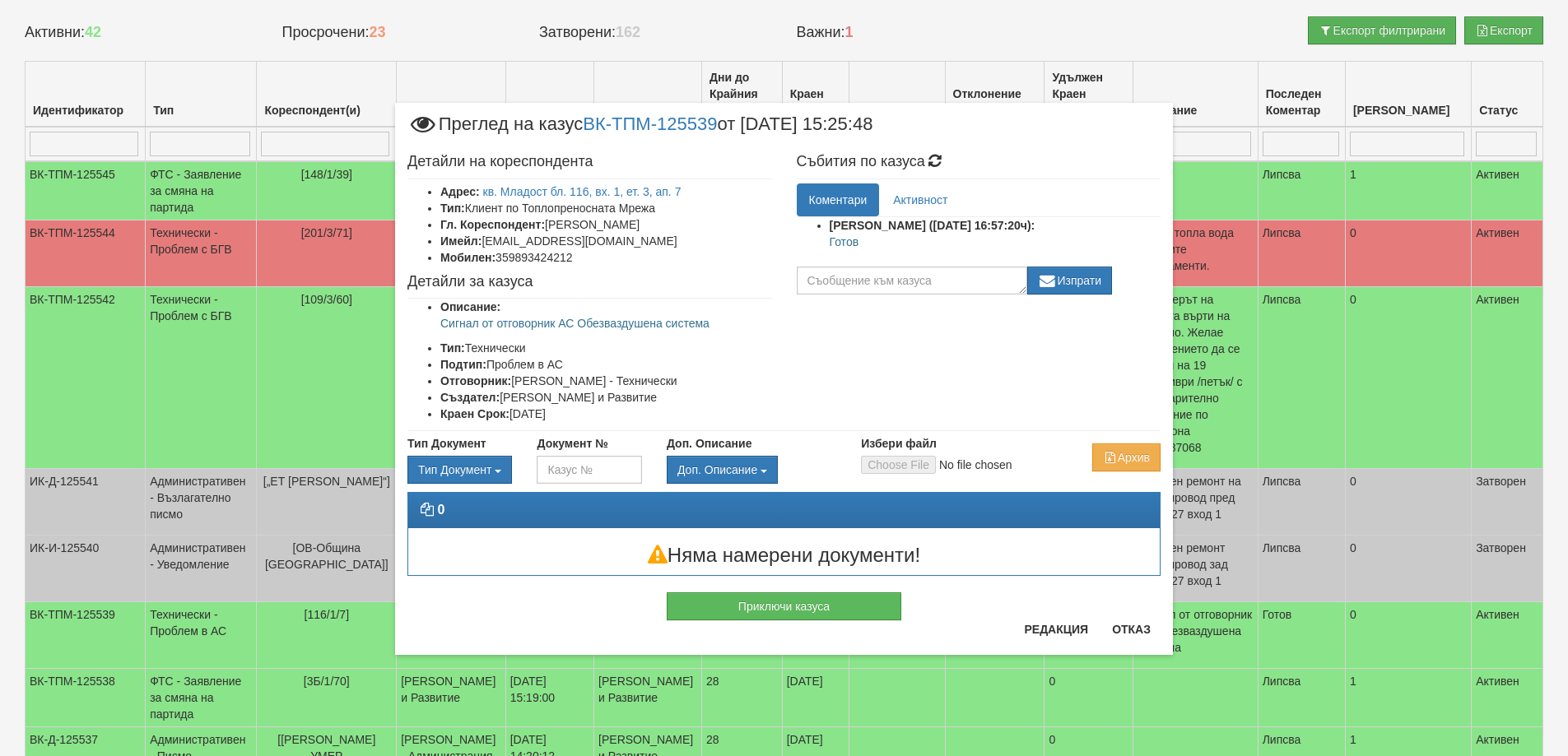
click at [839, 244] on p "Готов" at bounding box center [996, 242] width 332 height 17
copy p "Готов"
click at [786, 612] on button "Приключи казуса" at bounding box center [784, 606] width 235 height 28
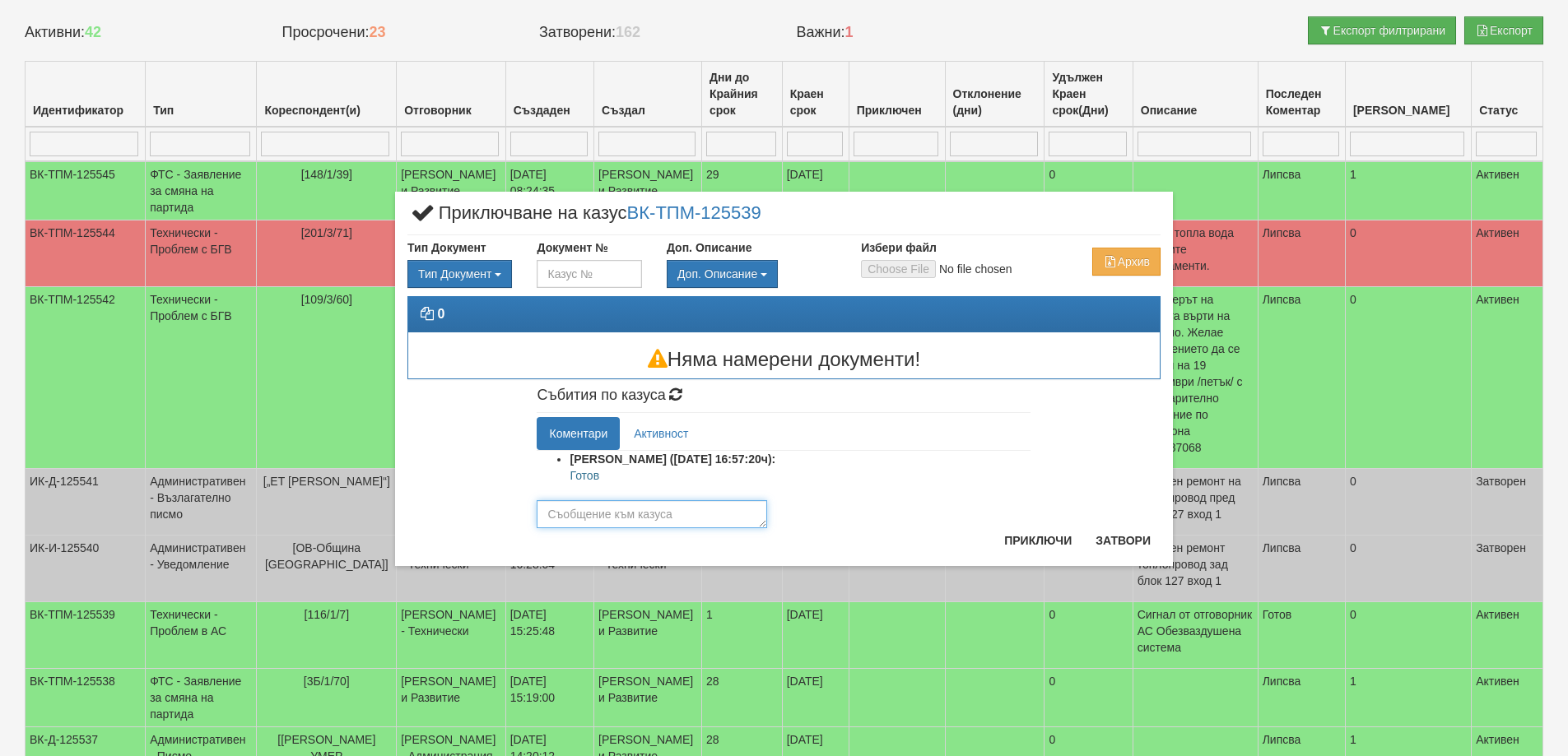
click at [650, 516] on textarea at bounding box center [652, 514] width 230 height 28
paste textarea "Готов"
type textarea "Готов"
click at [1043, 544] on button "Приключи" at bounding box center [1038, 541] width 88 height 27
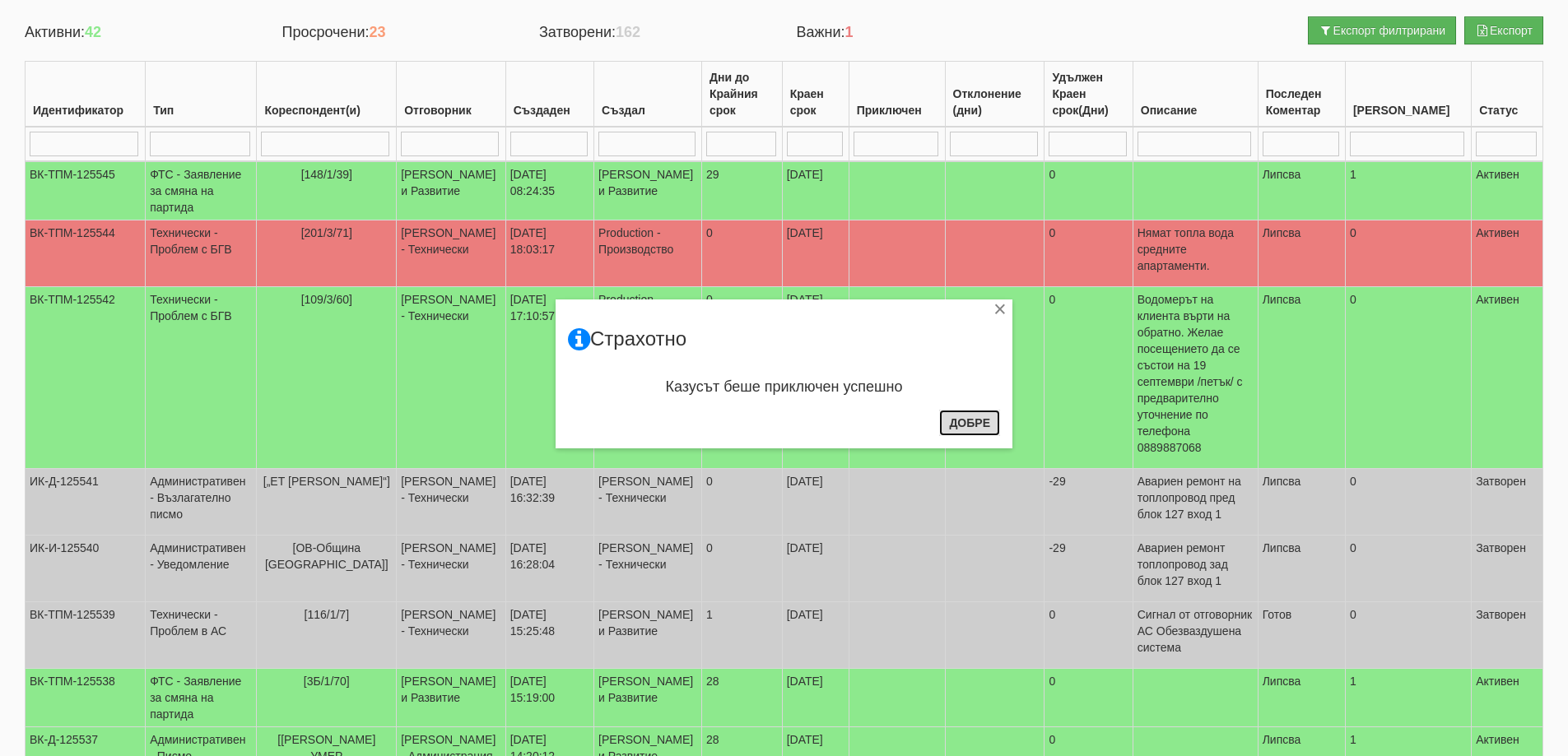
click at [968, 419] on button "Добре" at bounding box center [970, 423] width 61 height 27
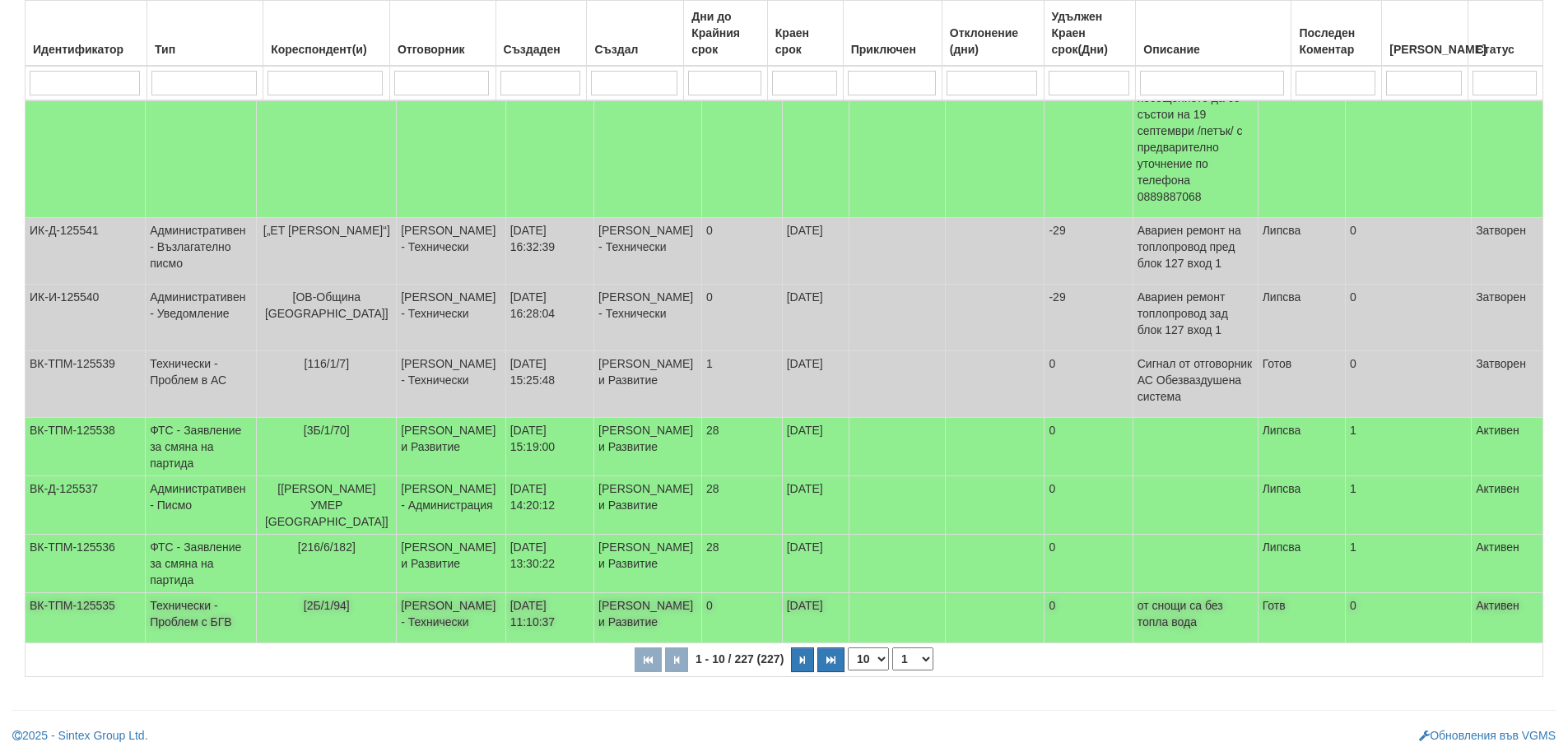
scroll to position [432, 0]
click at [324, 599] on span "[2Б/1/94]" at bounding box center [327, 606] width 46 height 13
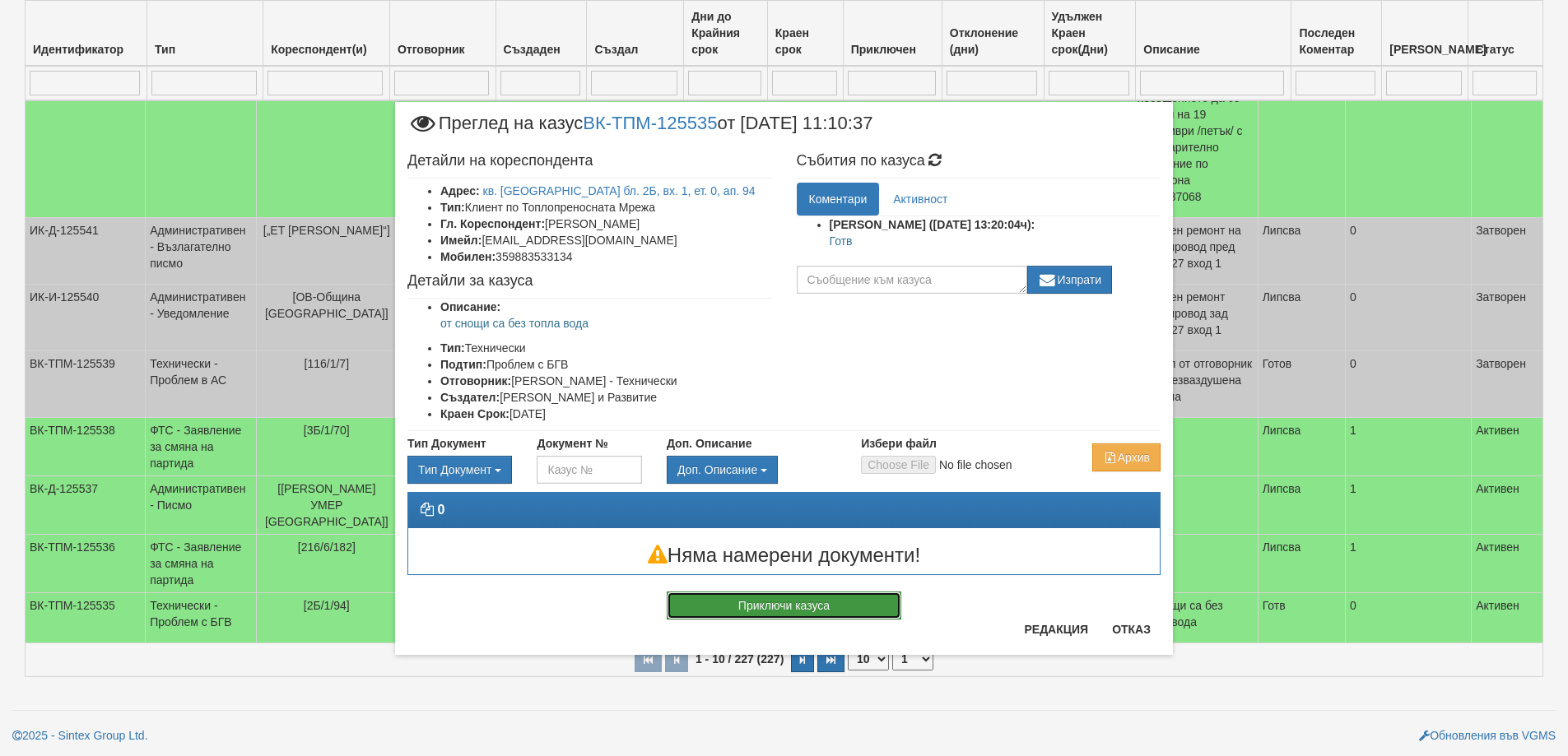
click at [738, 602] on button "Приключи казуса" at bounding box center [784, 606] width 235 height 28
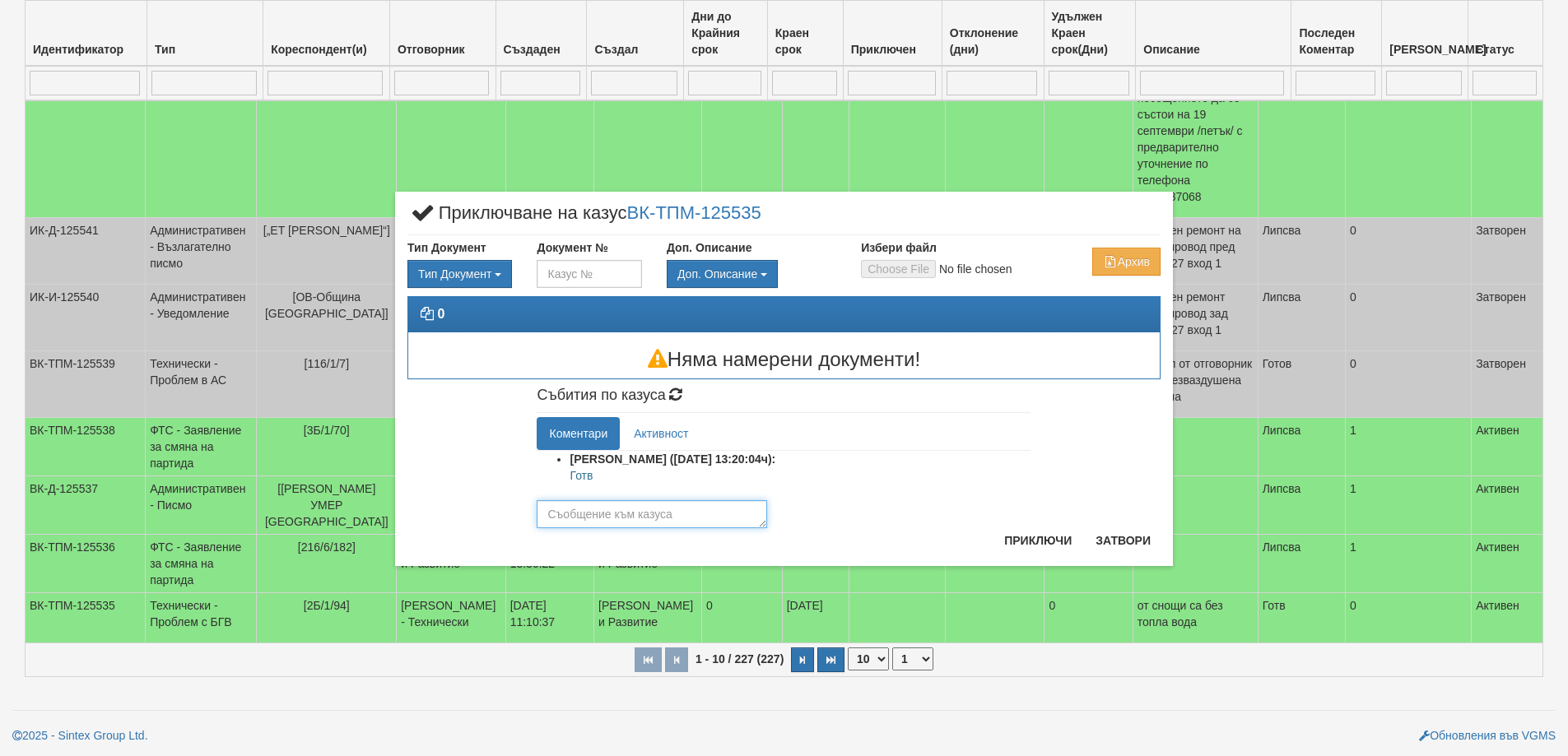
click at [708, 518] on textarea at bounding box center [652, 514] width 230 height 28
type textarea "Готов"
click at [1071, 533] on button "Приключи" at bounding box center [1038, 541] width 88 height 27
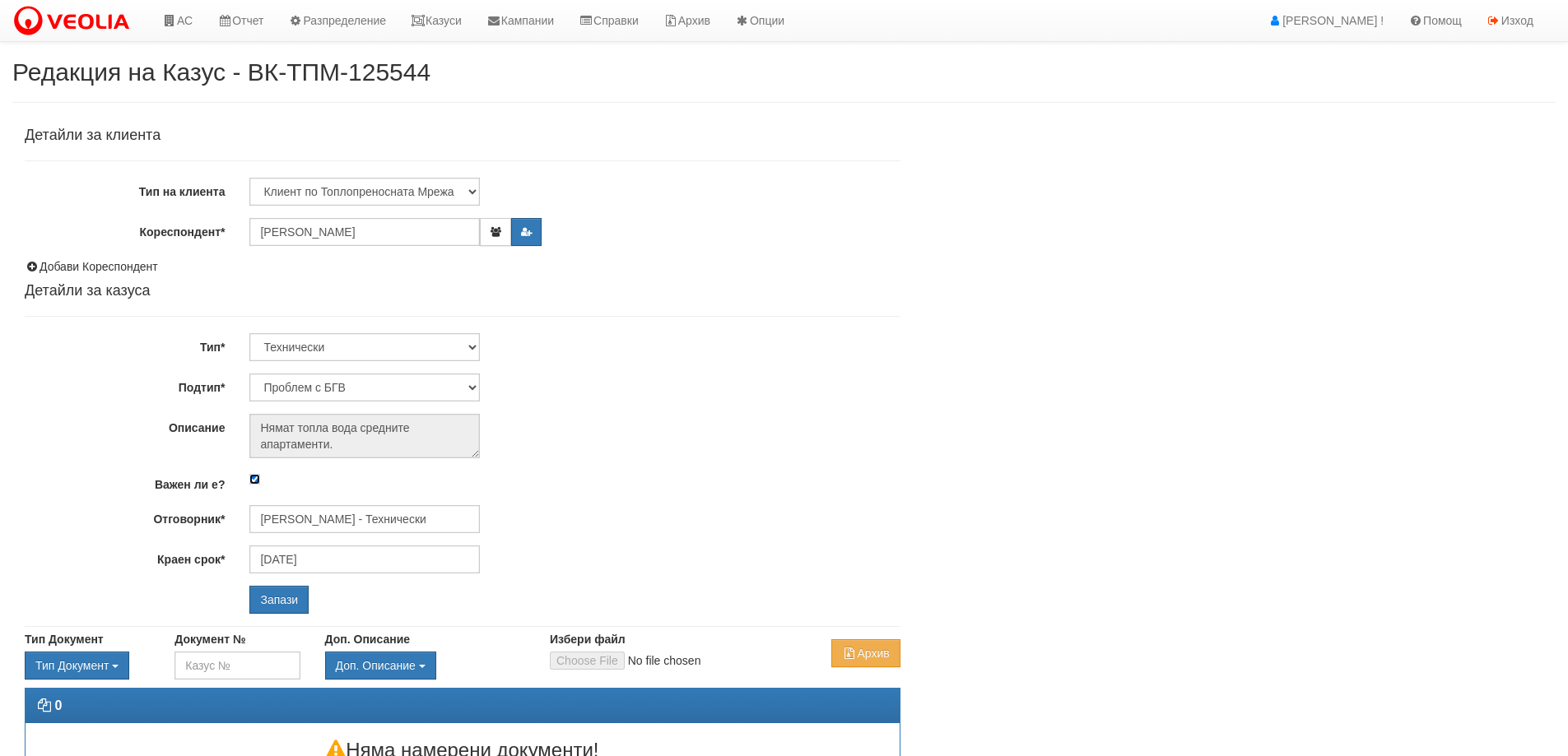
click at [257, 483] on input "Важен ли е?" at bounding box center [255, 480] width 11 height 11
checkbox input "false"
click at [300, 528] on input "[PERSON_NAME] - Технически" at bounding box center [365, 519] width 230 height 28
type input "B"
type input "Ф"
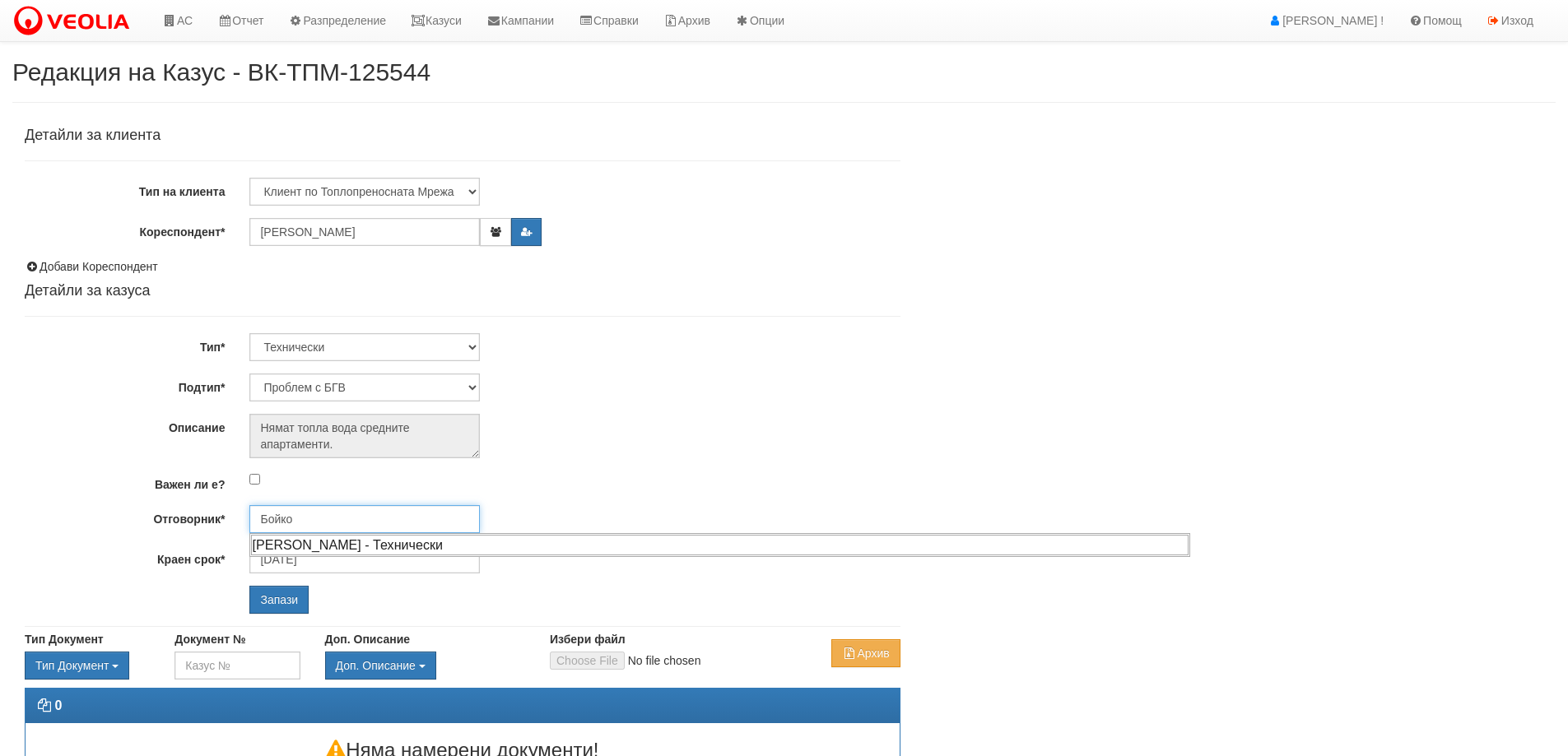
click at [304, 541] on div "[PERSON_NAME] - Технически" at bounding box center [720, 545] width 938 height 20
type input "[PERSON_NAME] - Технически"
click at [289, 599] on input "Запази" at bounding box center [279, 599] width 59 height 28
click at [336, 522] on input "[PERSON_NAME] - Технически" at bounding box center [365, 519] width 230 height 28
click at [363, 557] on div "Петър Добрев - Технически" at bounding box center [720, 564] width 938 height 20
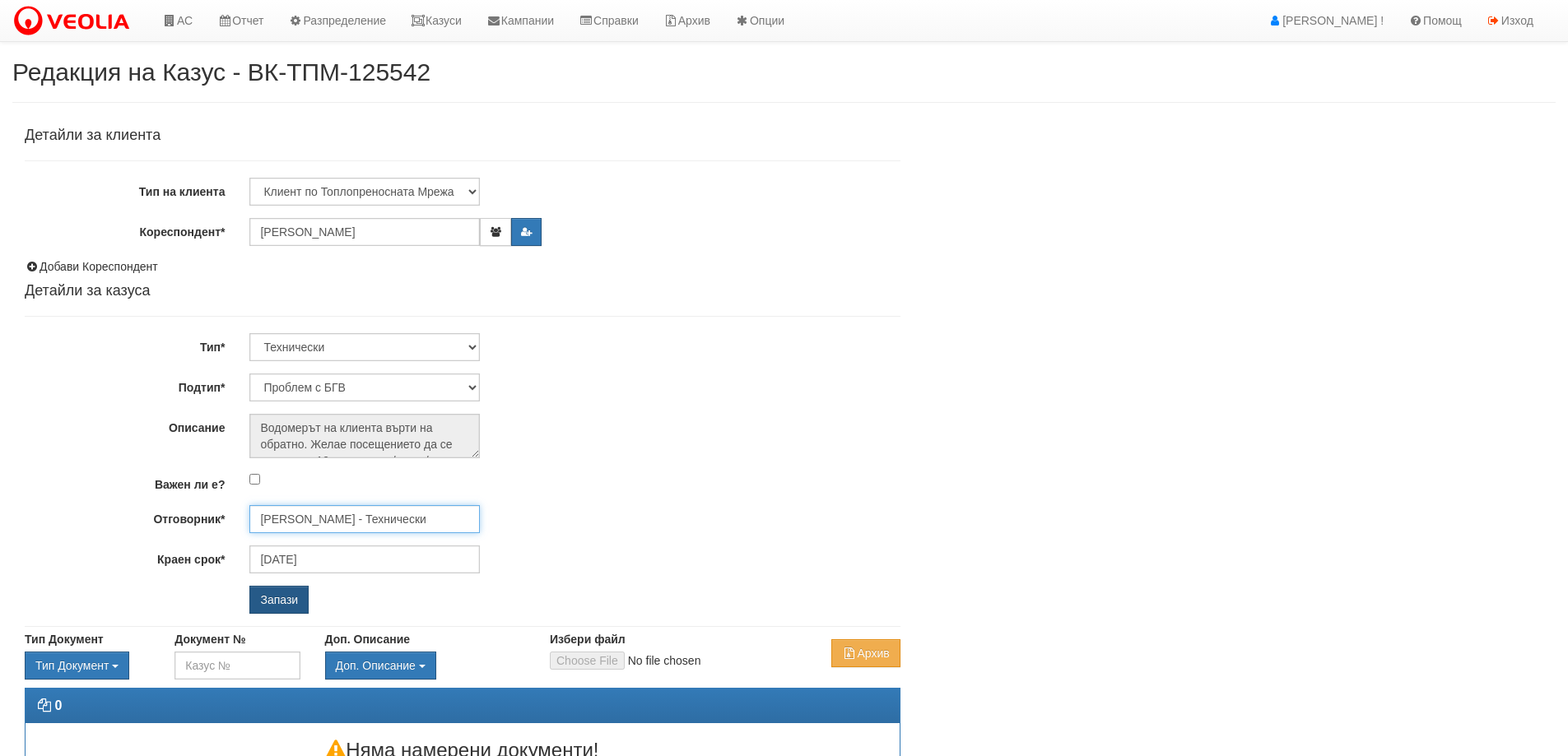
type input "Петър Добрев - Технически"
click at [279, 596] on input "Запази" at bounding box center [279, 599] width 59 height 28
